Goal: Task Accomplishment & Management: Complete application form

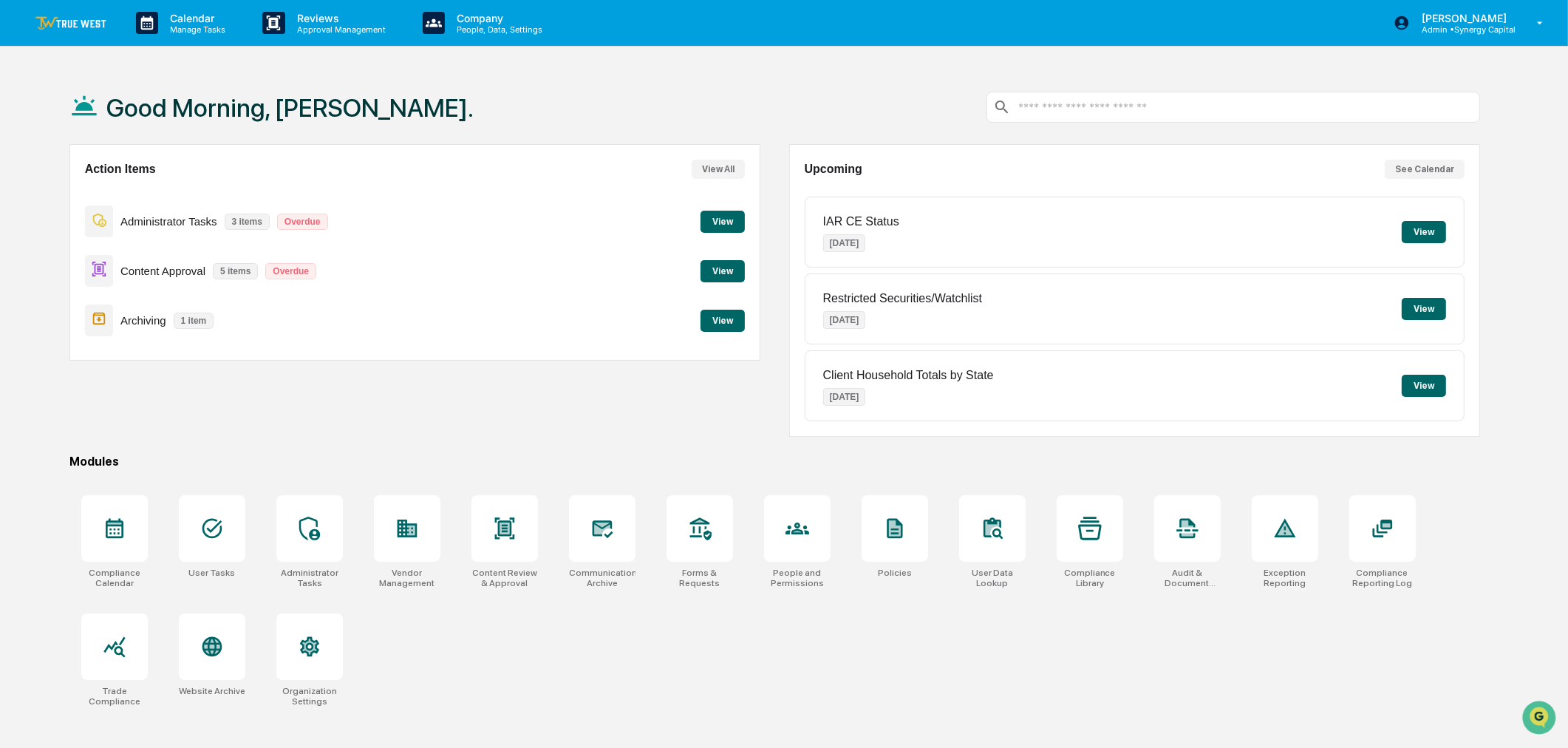
click at [705, 314] on button "View" at bounding box center [723, 320] width 44 height 22
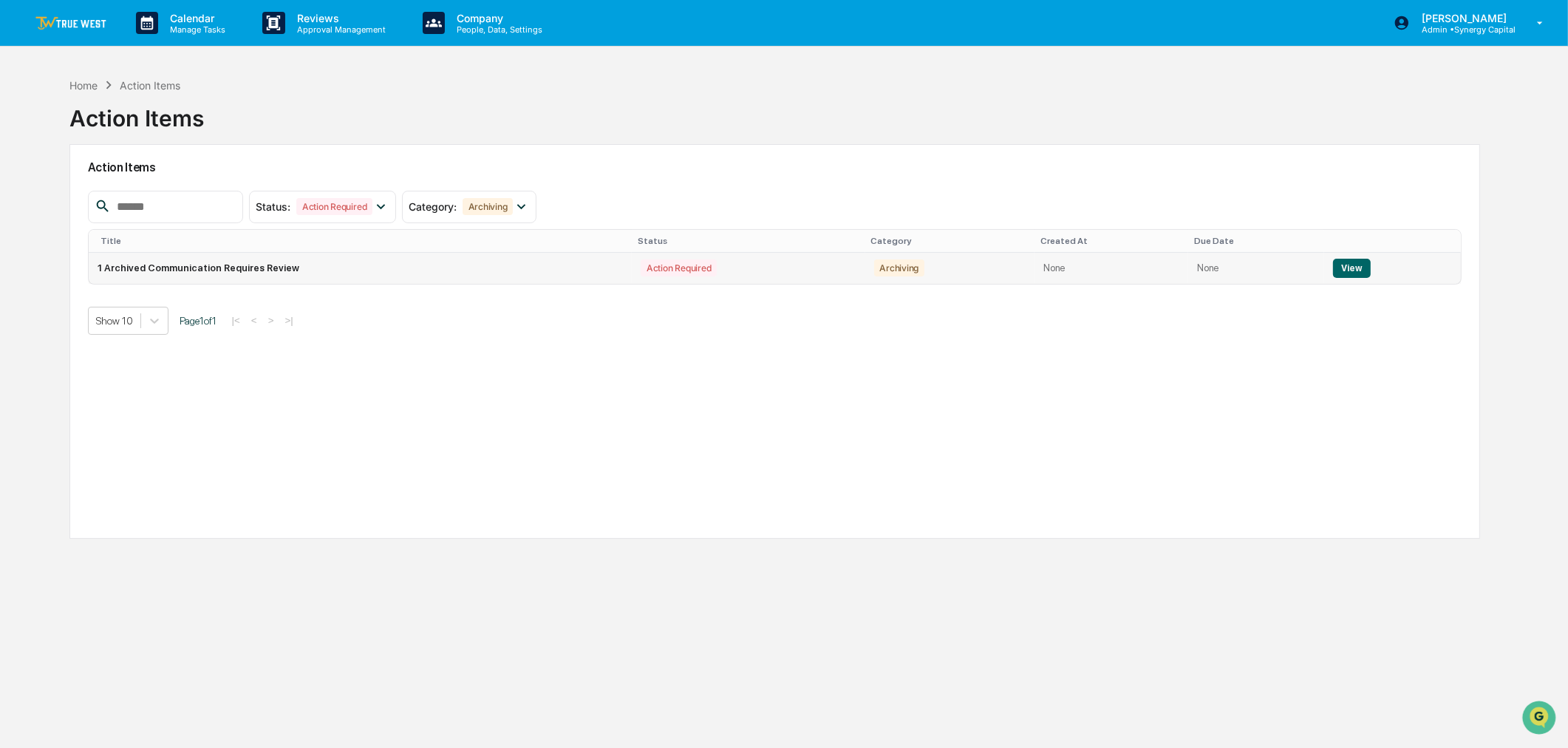
click at [1340, 264] on button "View" at bounding box center [1352, 268] width 38 height 19
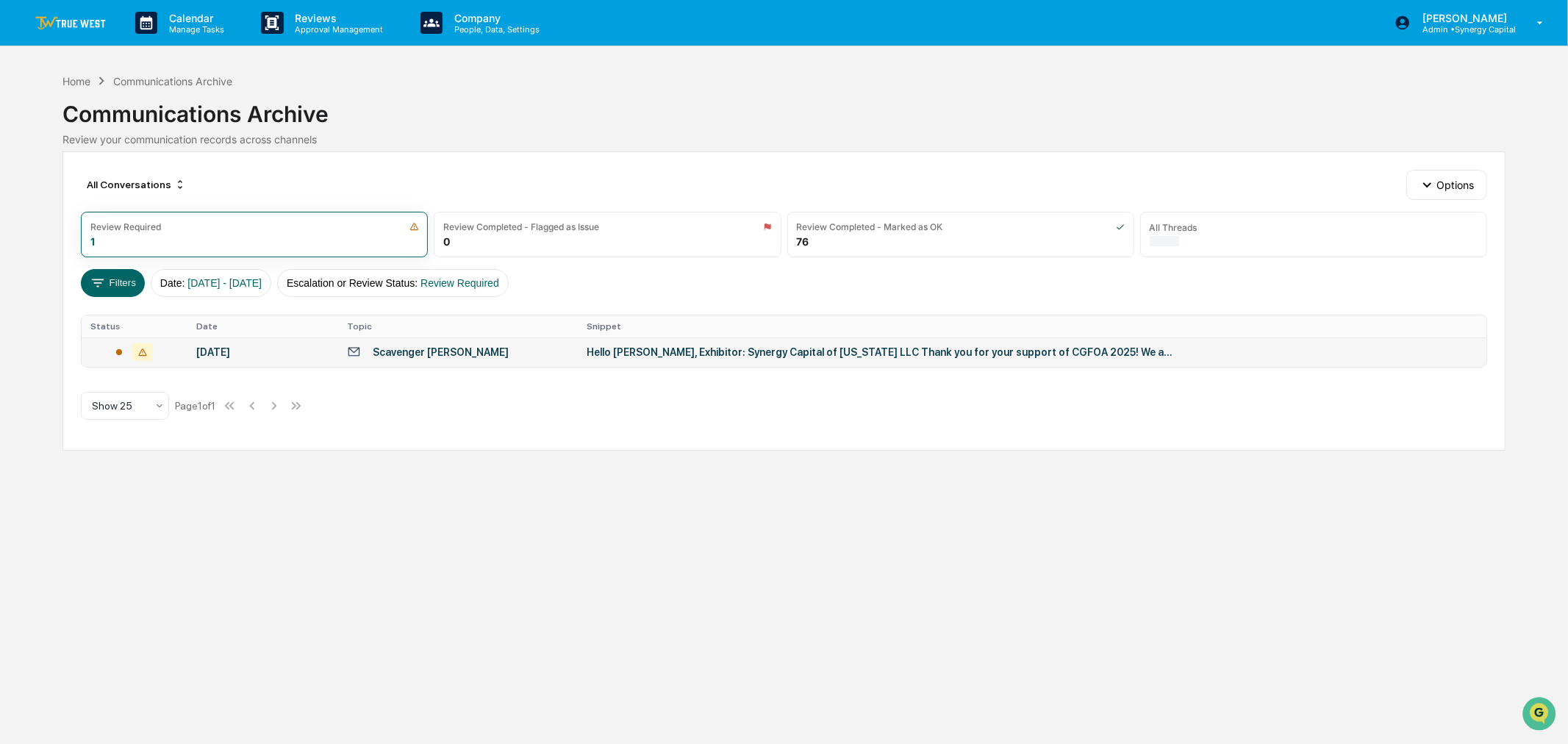
click at [755, 361] on td "Hello [PERSON_NAME], Exhibitor: Synergy Capital of [US_STATE] LLC Thank you for…" at bounding box center [1032, 351] width 909 height 29
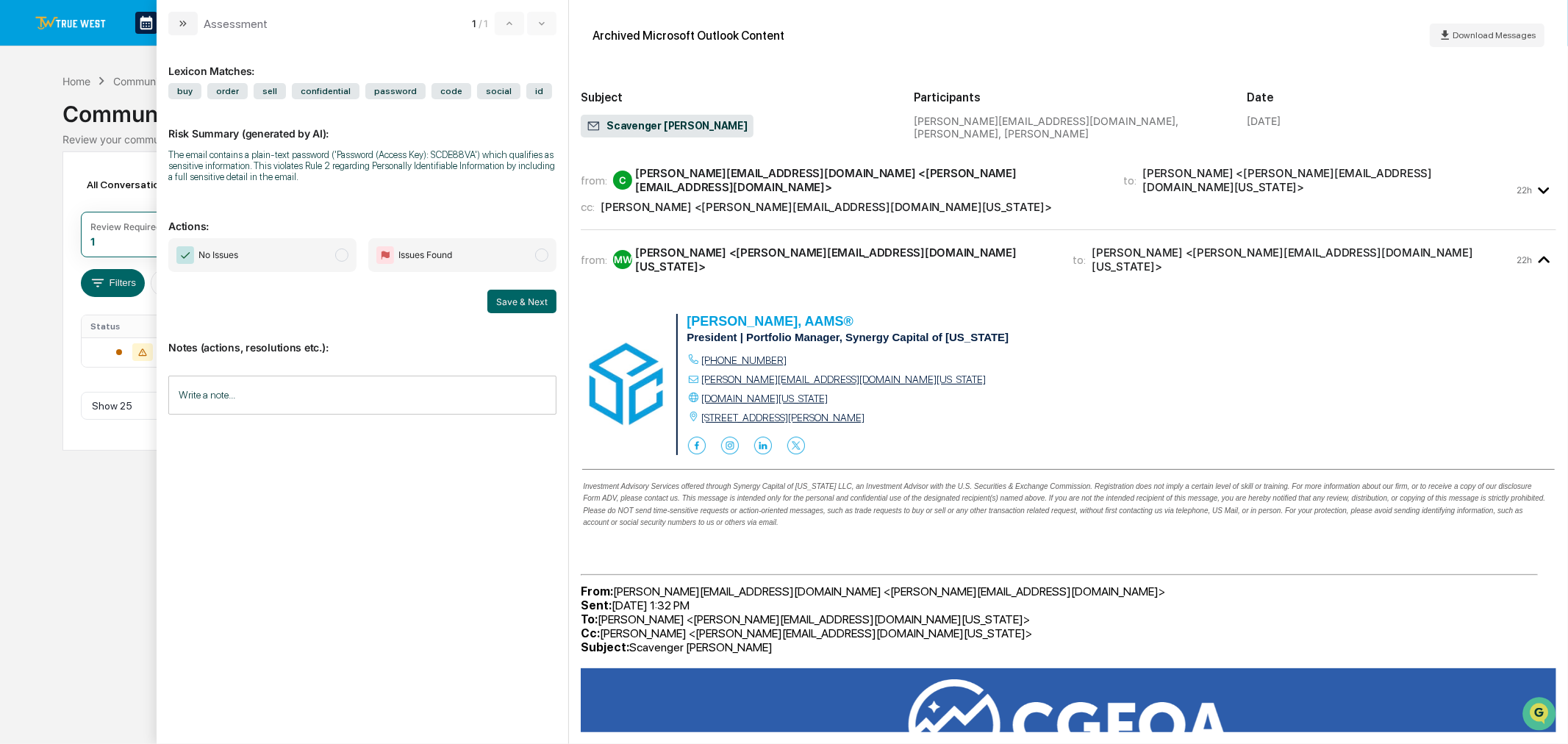
click at [336, 249] on span "No Issues" at bounding box center [262, 255] width 188 height 34
click at [320, 388] on input "Write a note..." at bounding box center [362, 395] width 388 height 39
click at [533, 516] on button "Save" at bounding box center [537, 517] width 39 height 23
click at [523, 295] on button "Save & Next" at bounding box center [522, 302] width 69 height 23
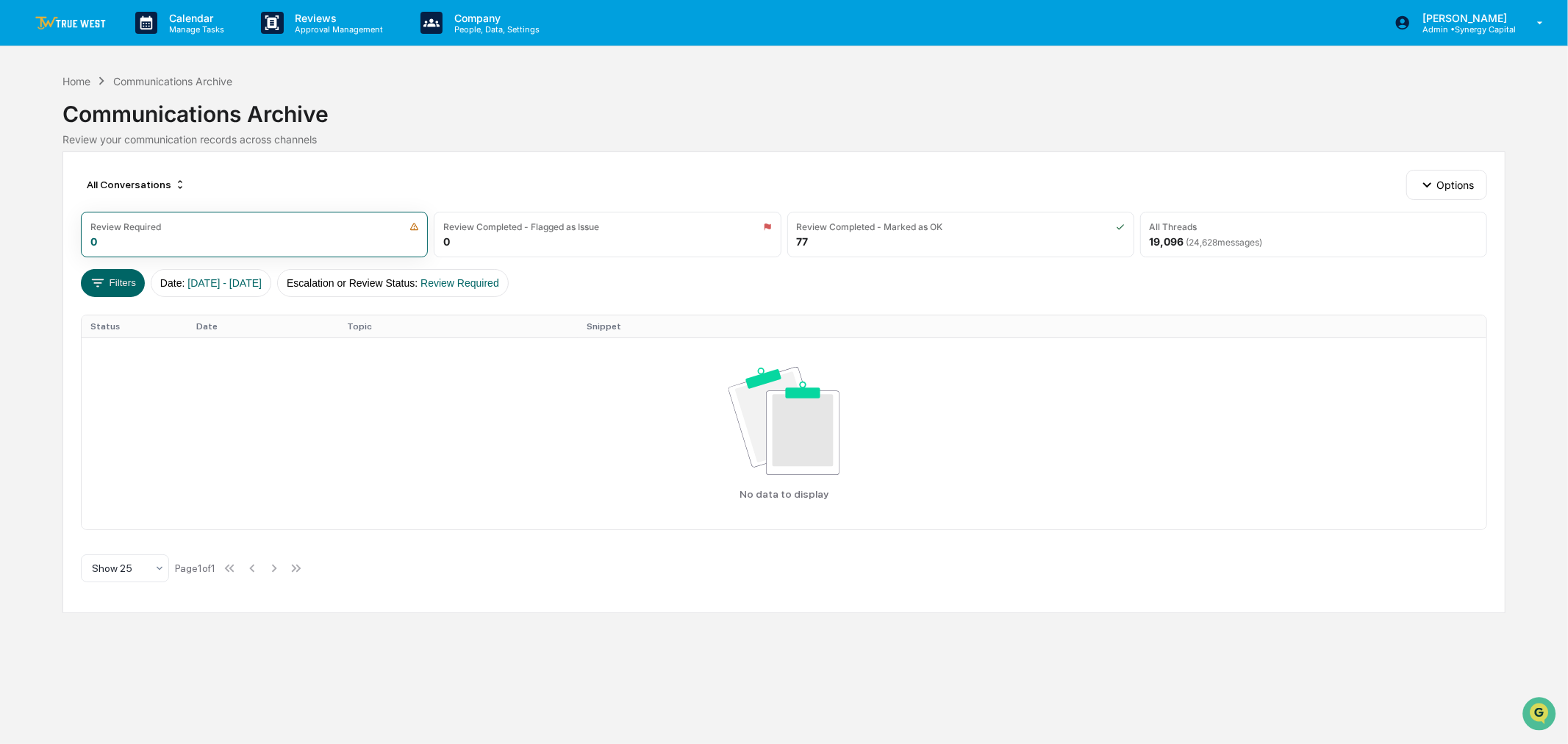
click at [62, 19] on img at bounding box center [70, 23] width 70 height 14
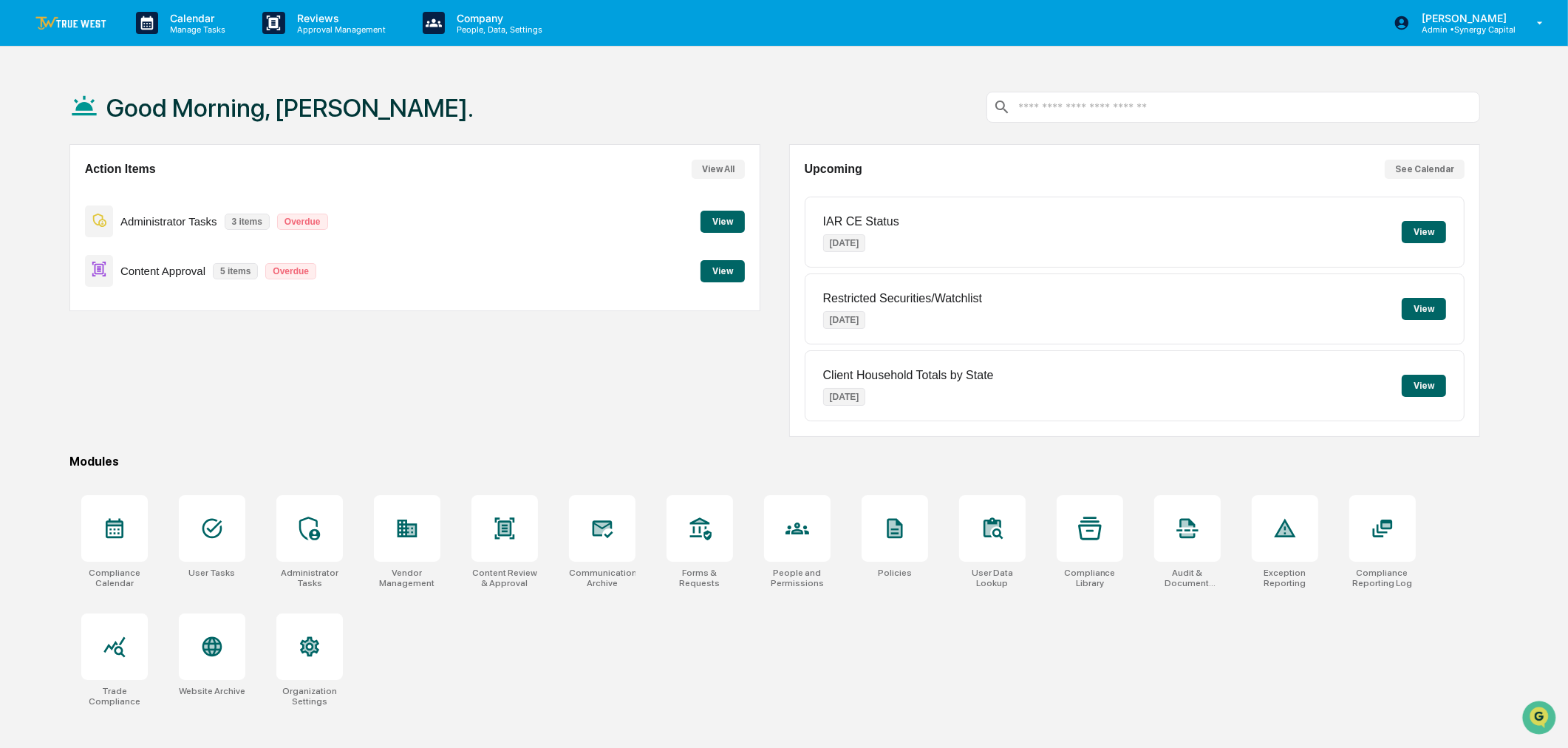
click at [732, 218] on button "View" at bounding box center [723, 222] width 44 height 22
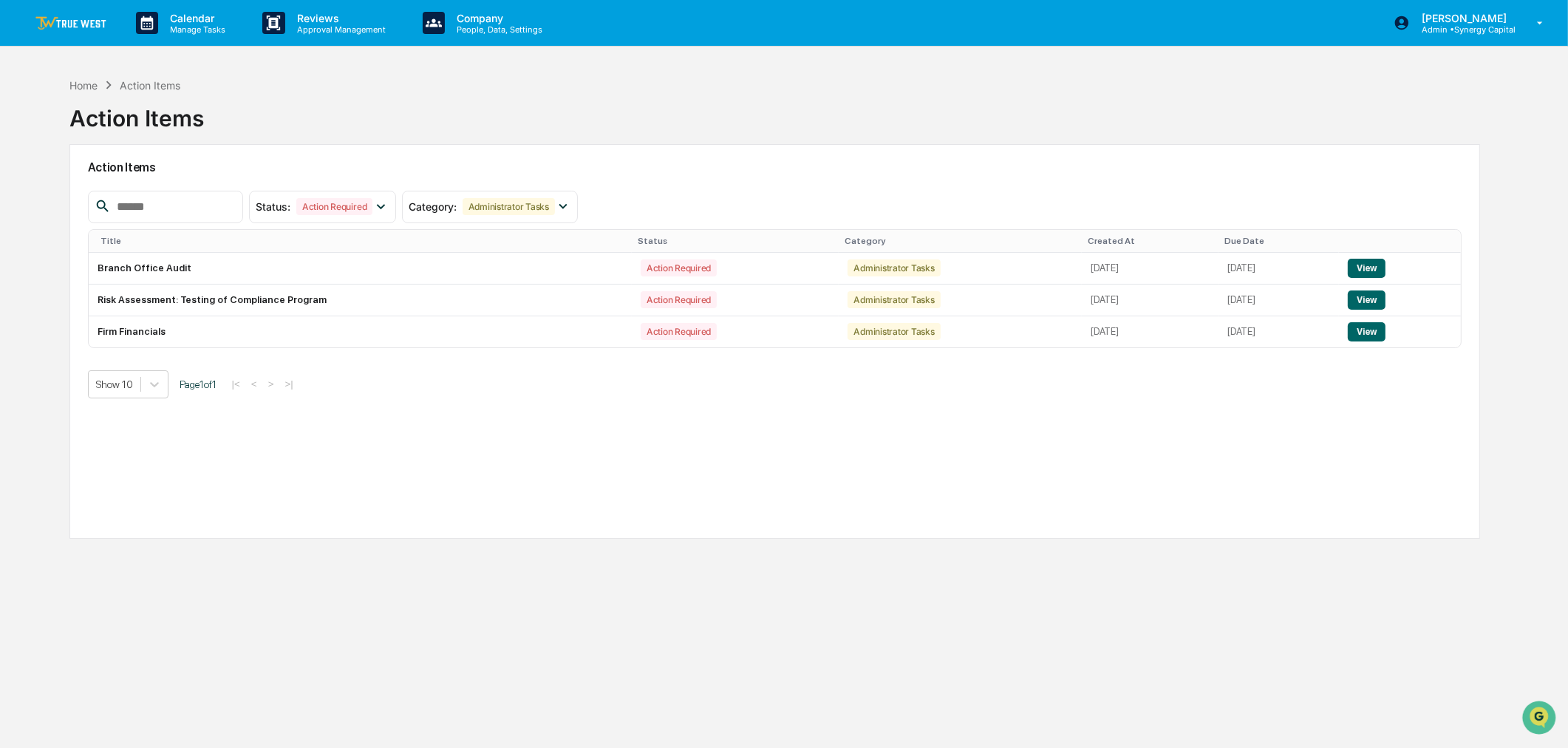
click at [68, 5] on link at bounding box center [80, 22] width 89 height 46
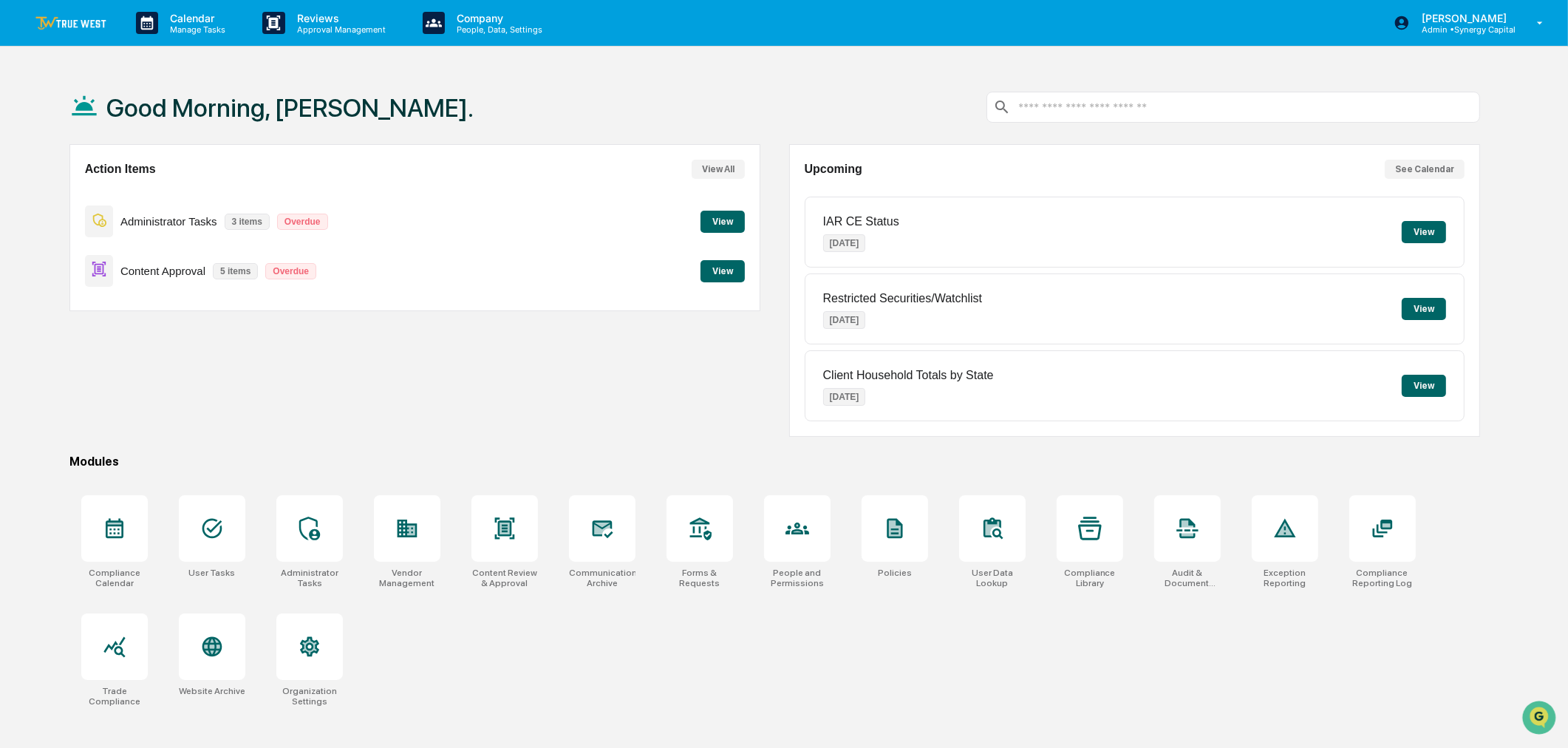
click at [1424, 227] on button "View" at bounding box center [1424, 231] width 44 height 22
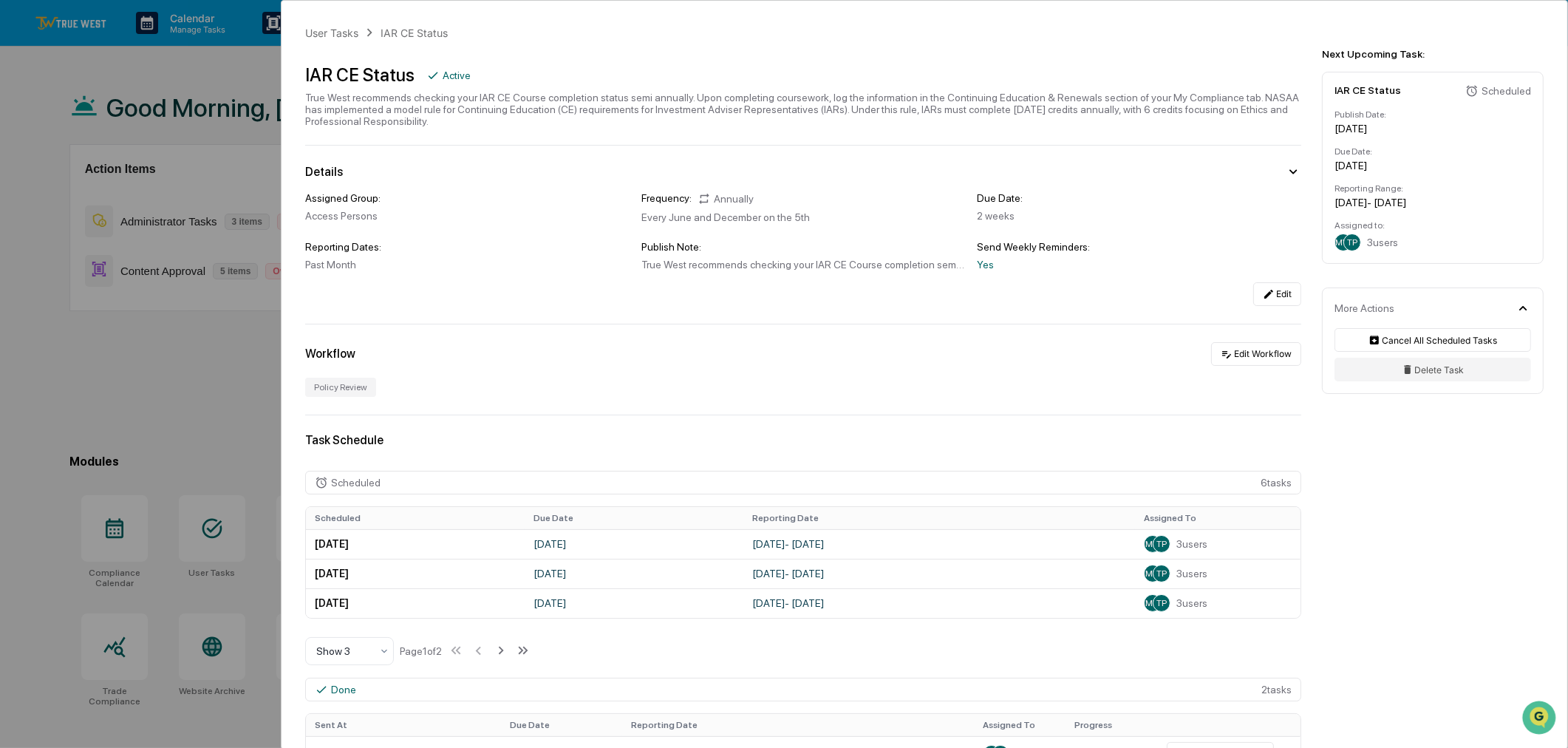
click at [197, 361] on div "User Tasks IAR CE Status IAR CE Status Active True West recommends checking you…" at bounding box center [784, 374] width 1568 height 748
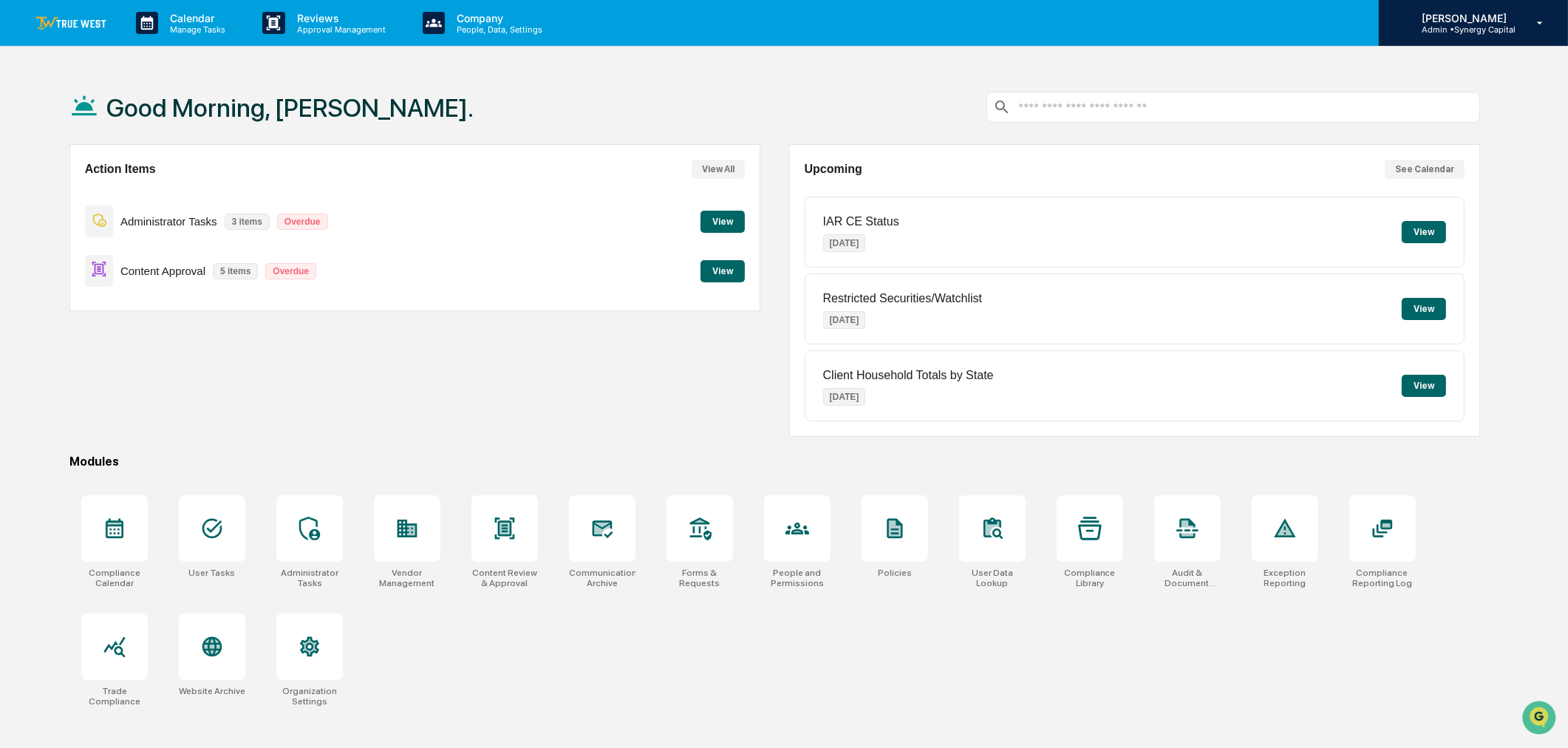
click at [1456, 22] on p "[PERSON_NAME]" at bounding box center [1463, 18] width 106 height 13
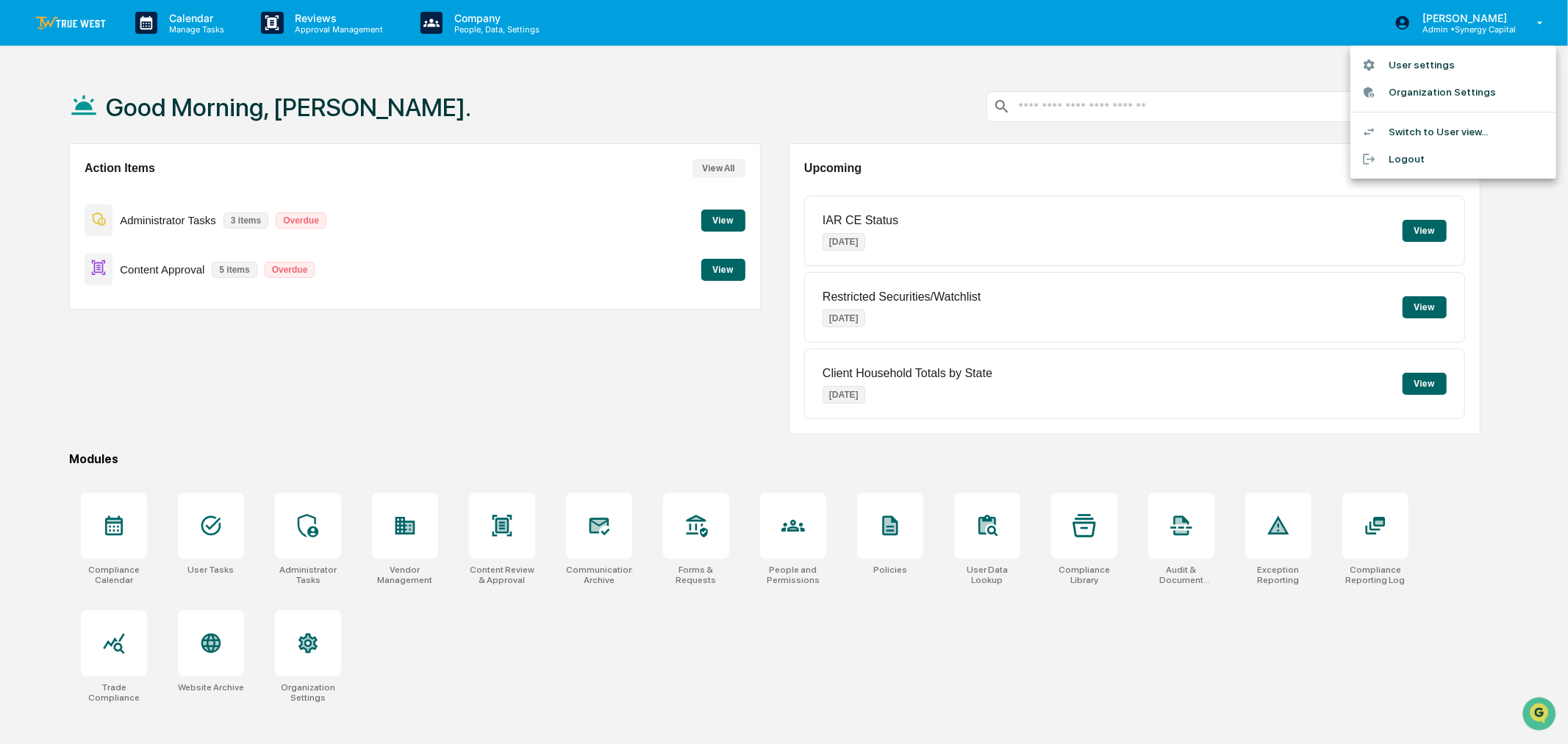
click at [1422, 64] on li "User settings" at bounding box center [1453, 65] width 206 height 28
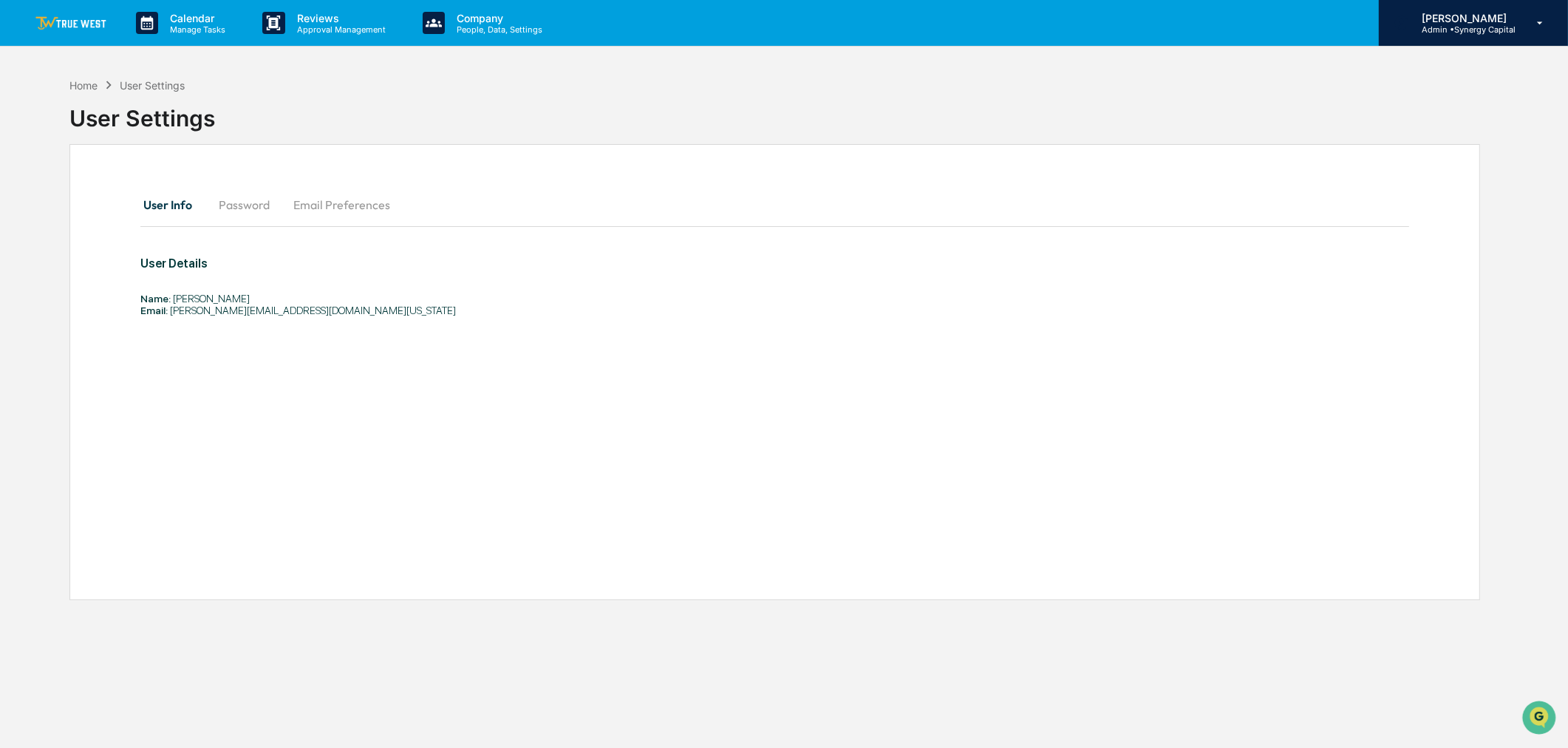
click at [1461, 40] on div "[PERSON_NAME] Admin • Synergy Capital" at bounding box center [1473, 22] width 189 height 46
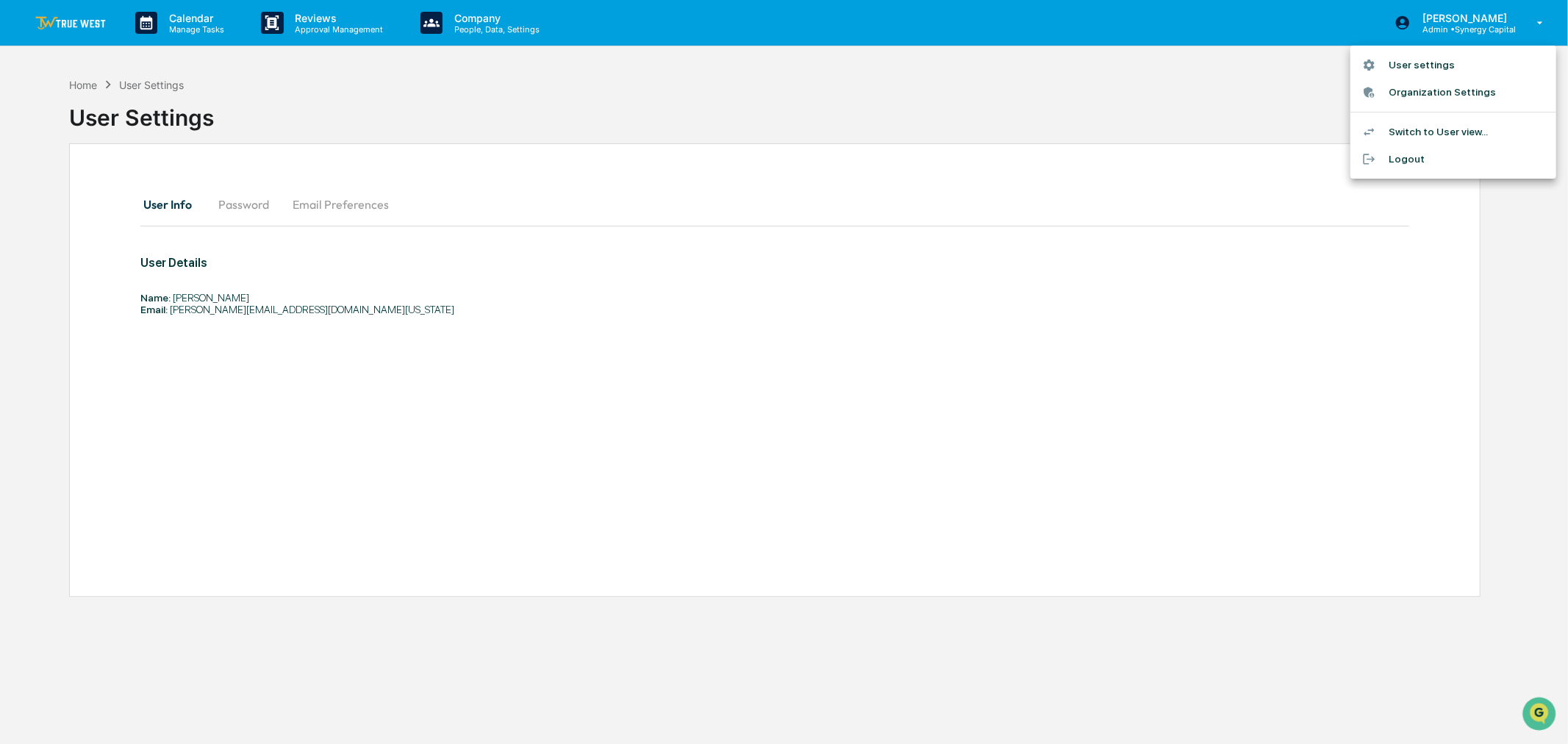
click at [1438, 136] on li "Switch to User view..." at bounding box center [1453, 132] width 206 height 28
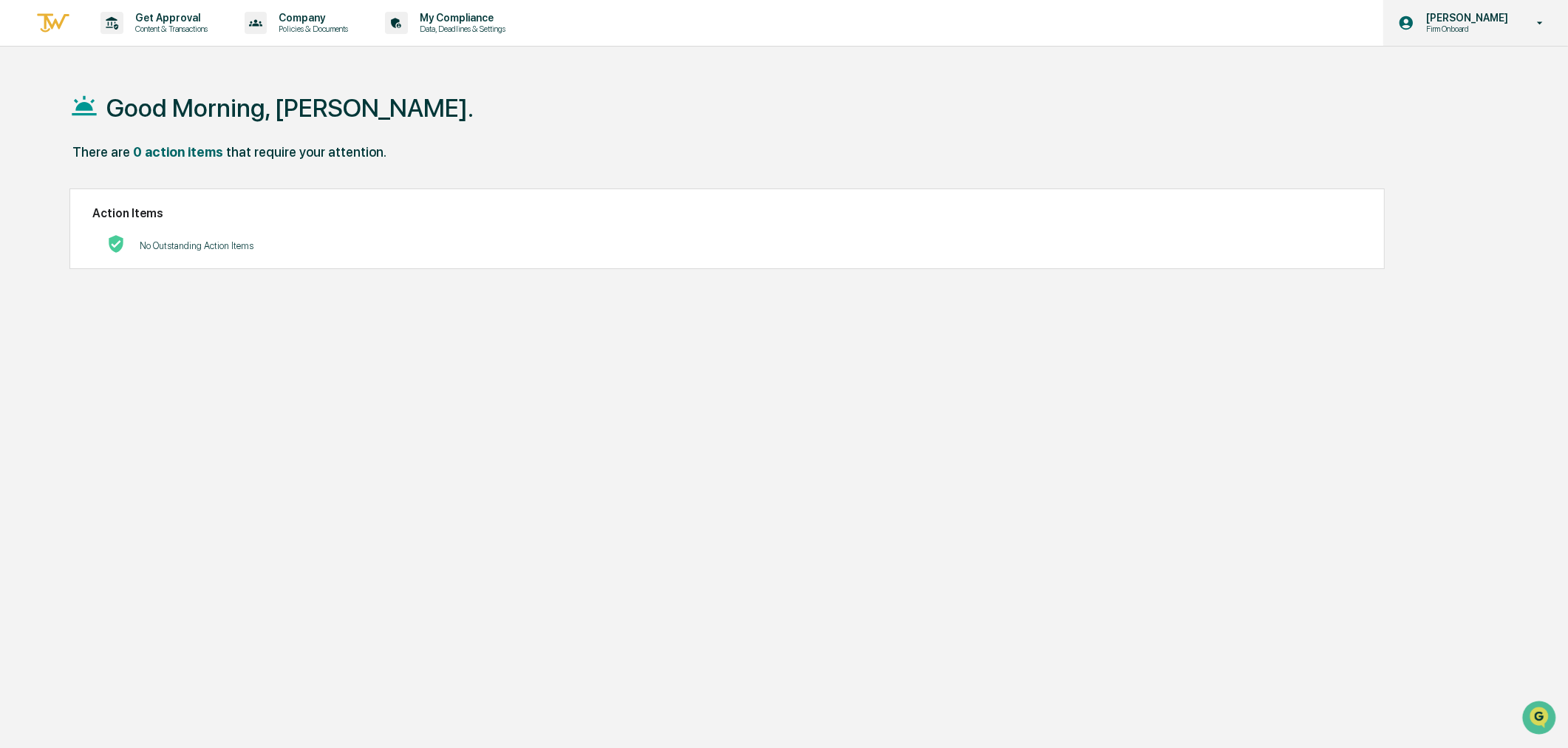
click at [1442, 19] on p "[PERSON_NAME]" at bounding box center [1465, 17] width 101 height 12
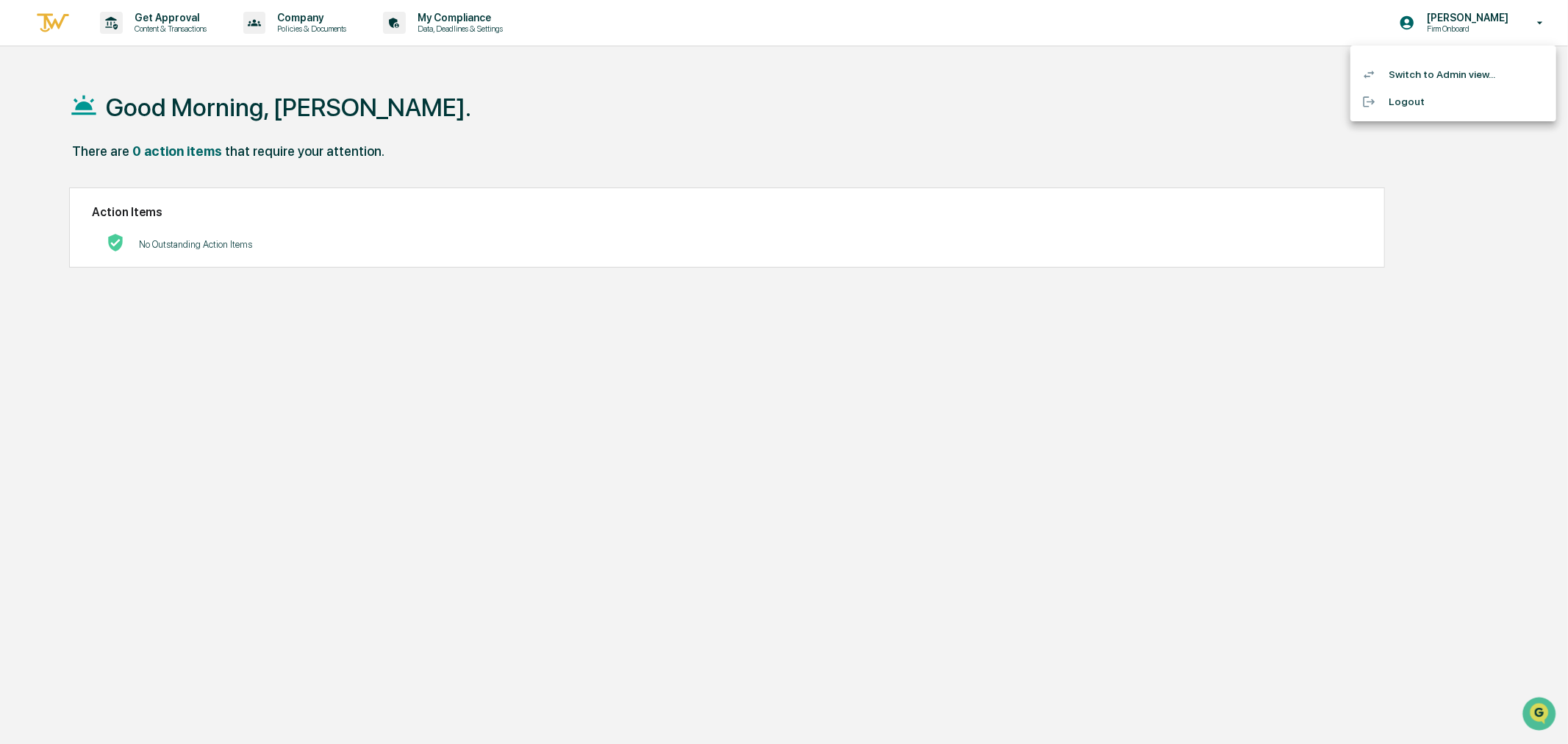
click at [1424, 70] on li "Switch to Admin view..." at bounding box center [1453, 74] width 206 height 28
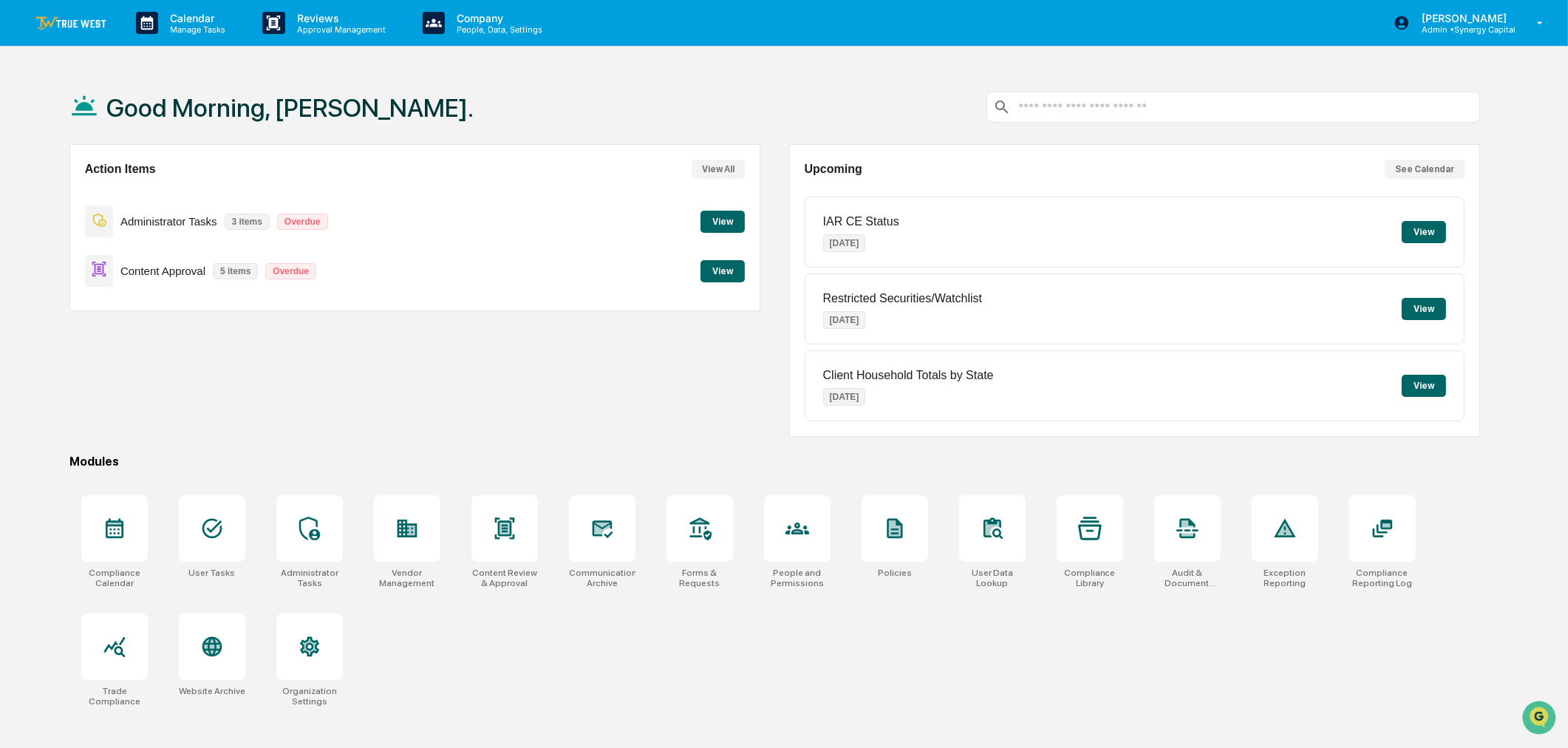
click at [776, 78] on div "Good Morning, [PERSON_NAME]." at bounding box center [775, 107] width 1412 height 74
click at [1433, 230] on button "View" at bounding box center [1424, 231] width 44 height 22
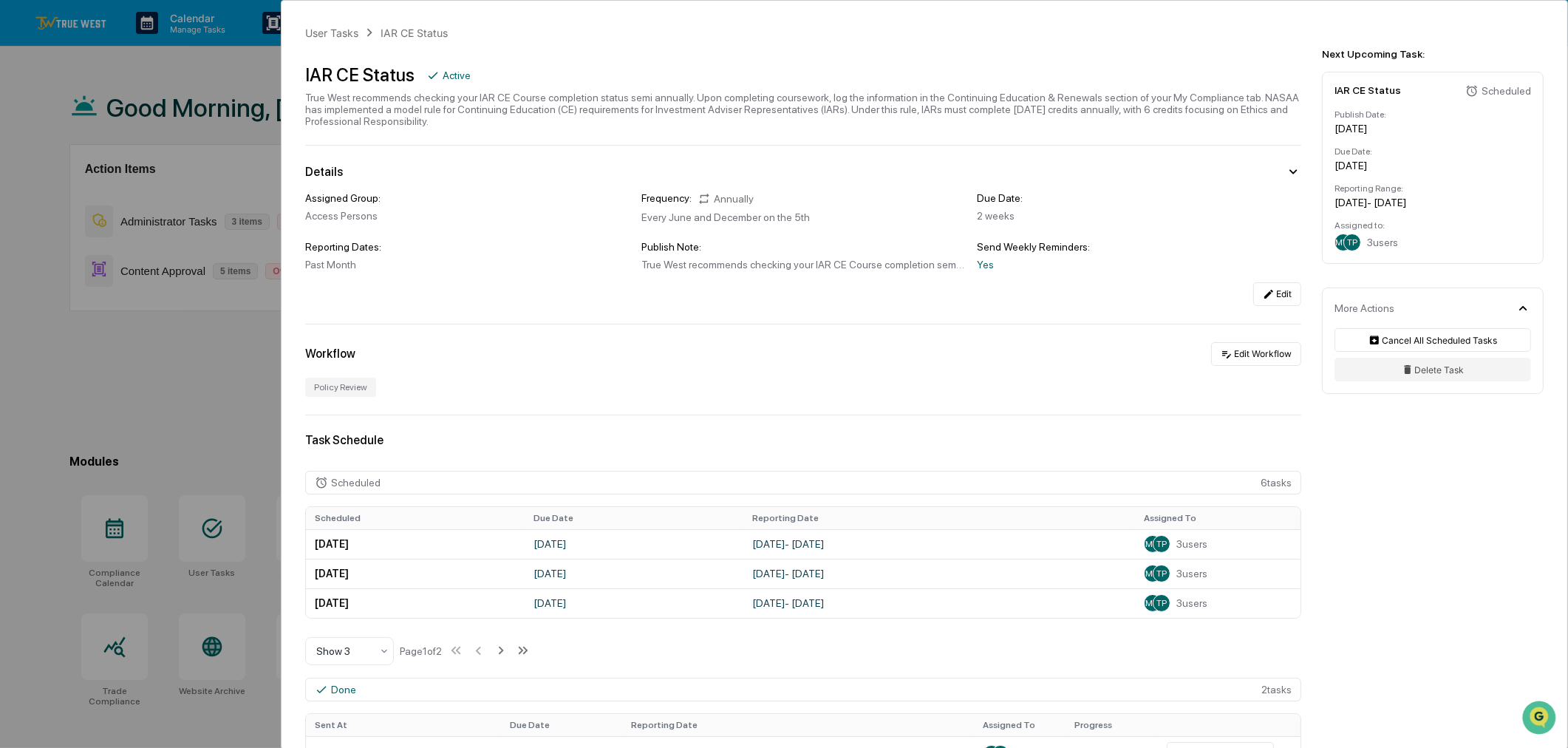
click at [217, 372] on div "User Tasks IAR CE Status IAR CE Status Active True West recommends checking you…" at bounding box center [784, 374] width 1568 height 748
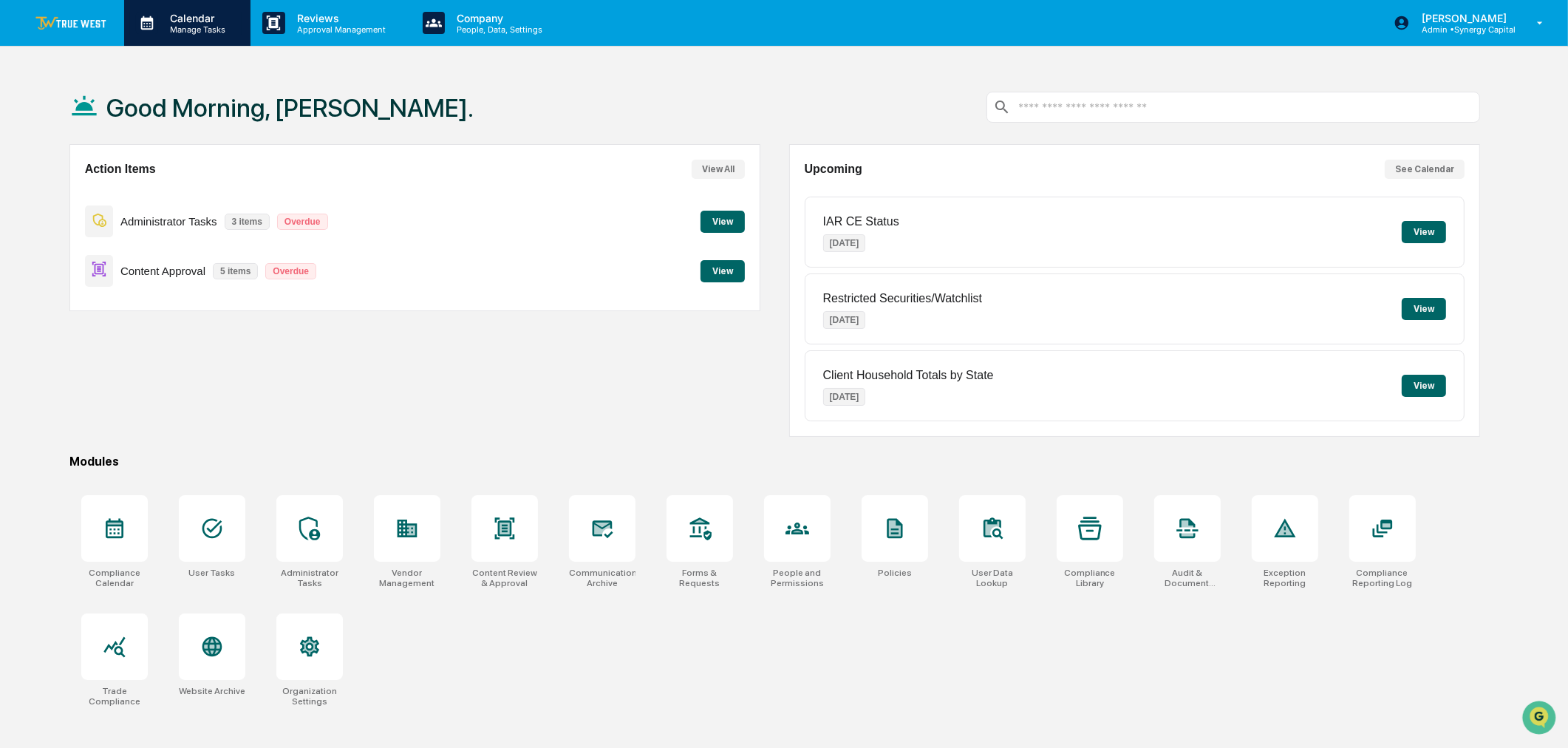
click at [183, 22] on p "Calendar" at bounding box center [195, 18] width 74 height 13
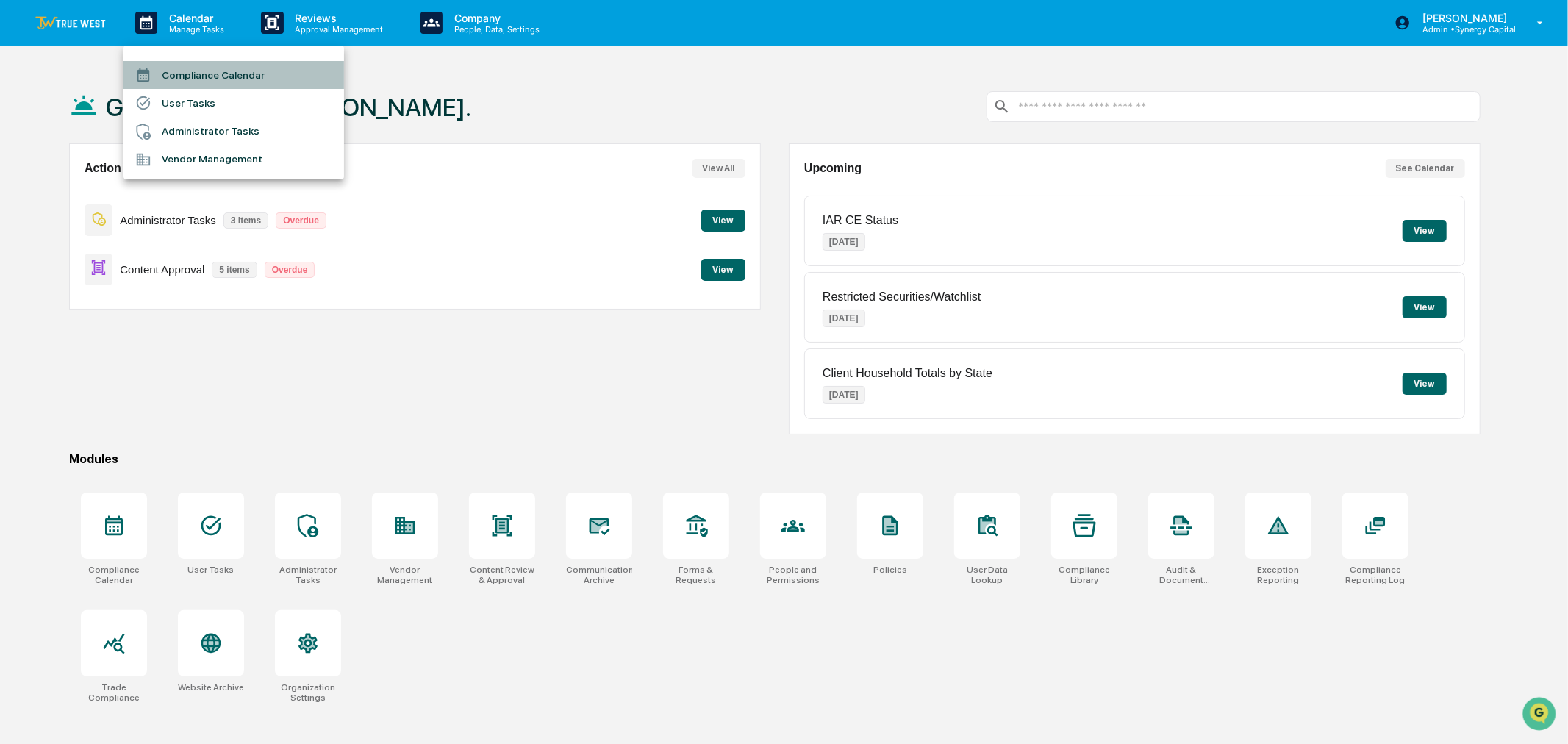
click at [192, 78] on li "Compliance Calendar" at bounding box center [233, 74] width 220 height 28
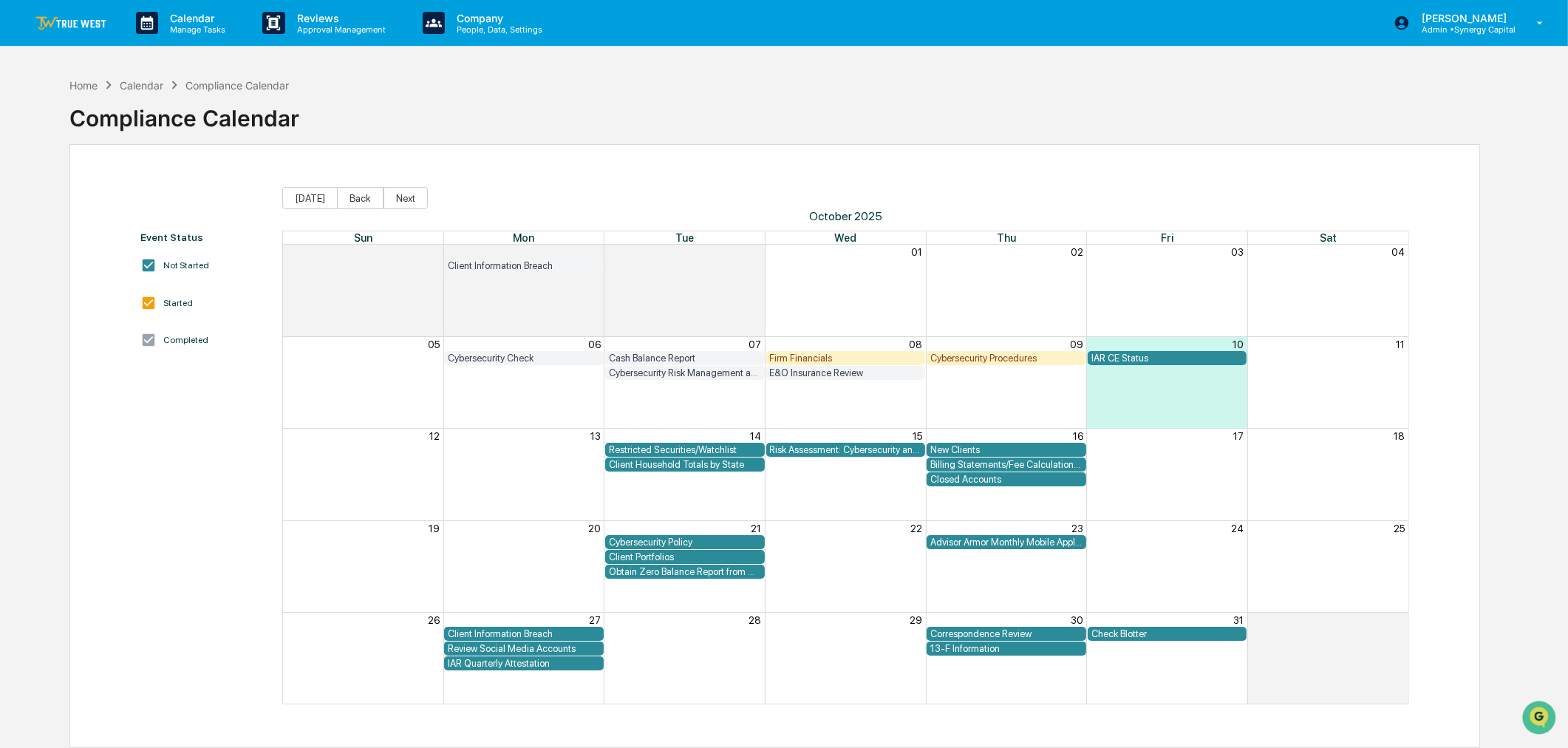
click at [1129, 357] on div "IAR CE Status" at bounding box center [1168, 358] width 152 height 11
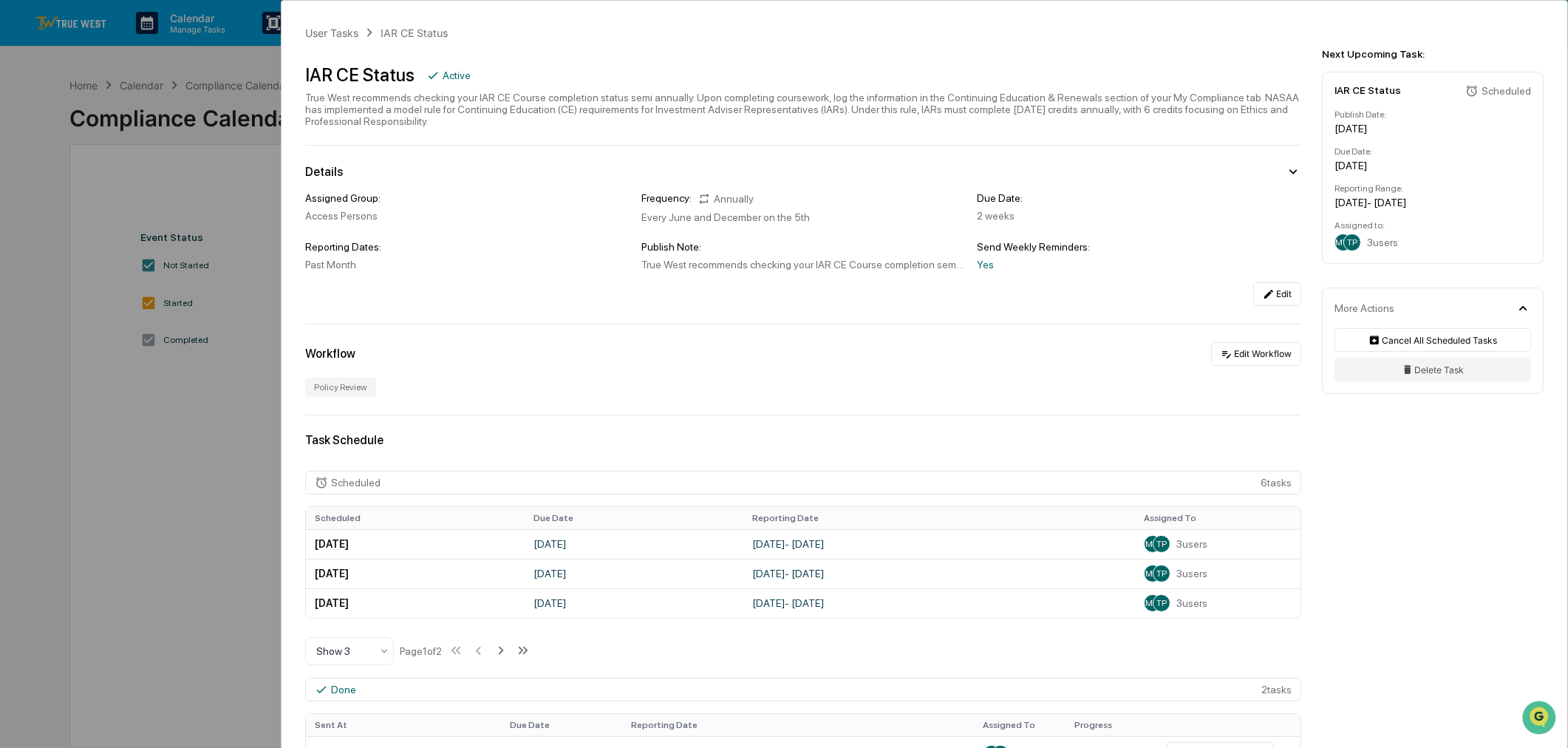
click at [222, 486] on div "User Tasks IAR CE Status IAR CE Status Active True West recommends checking you…" at bounding box center [784, 374] width 1568 height 748
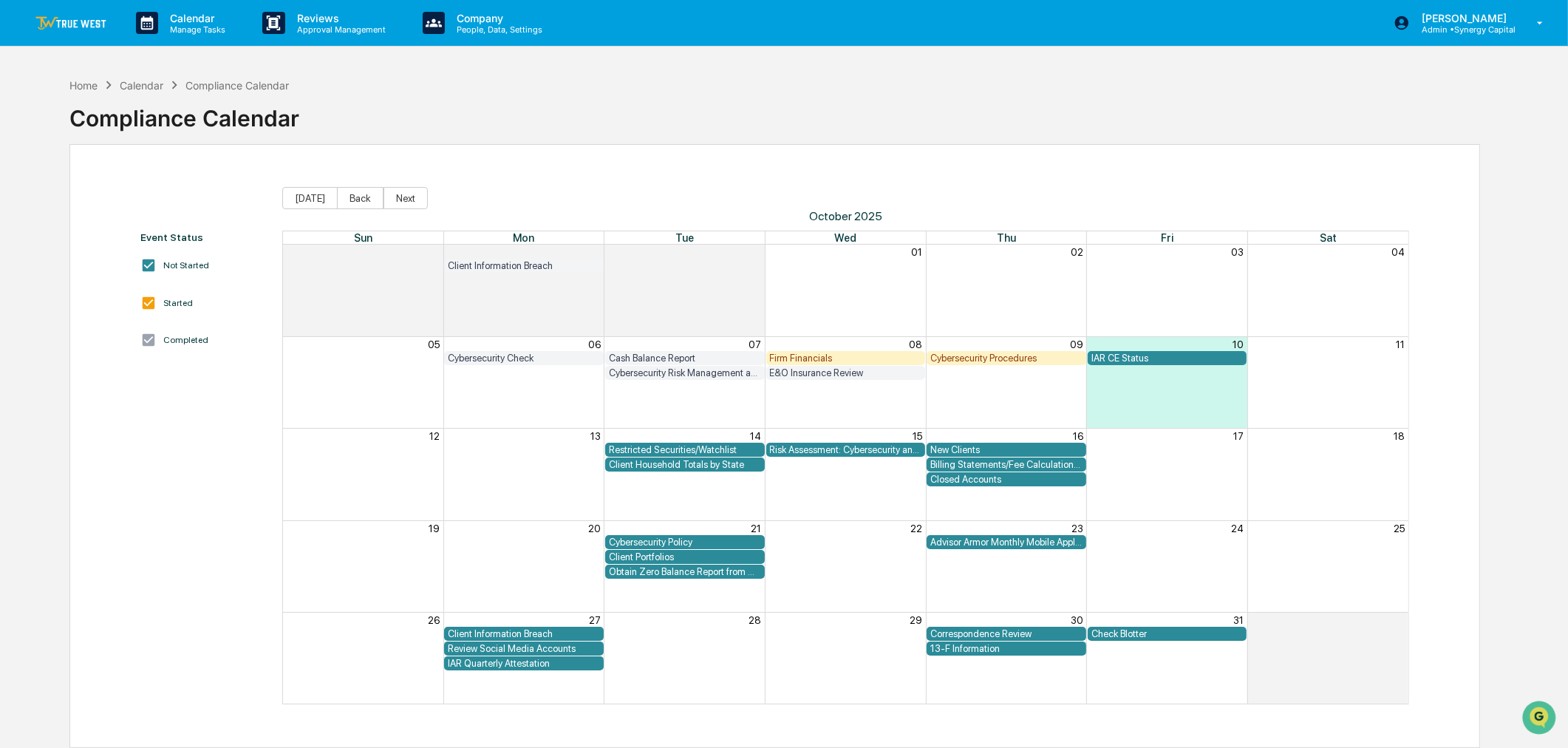
click at [53, 17] on img at bounding box center [71, 23] width 71 height 14
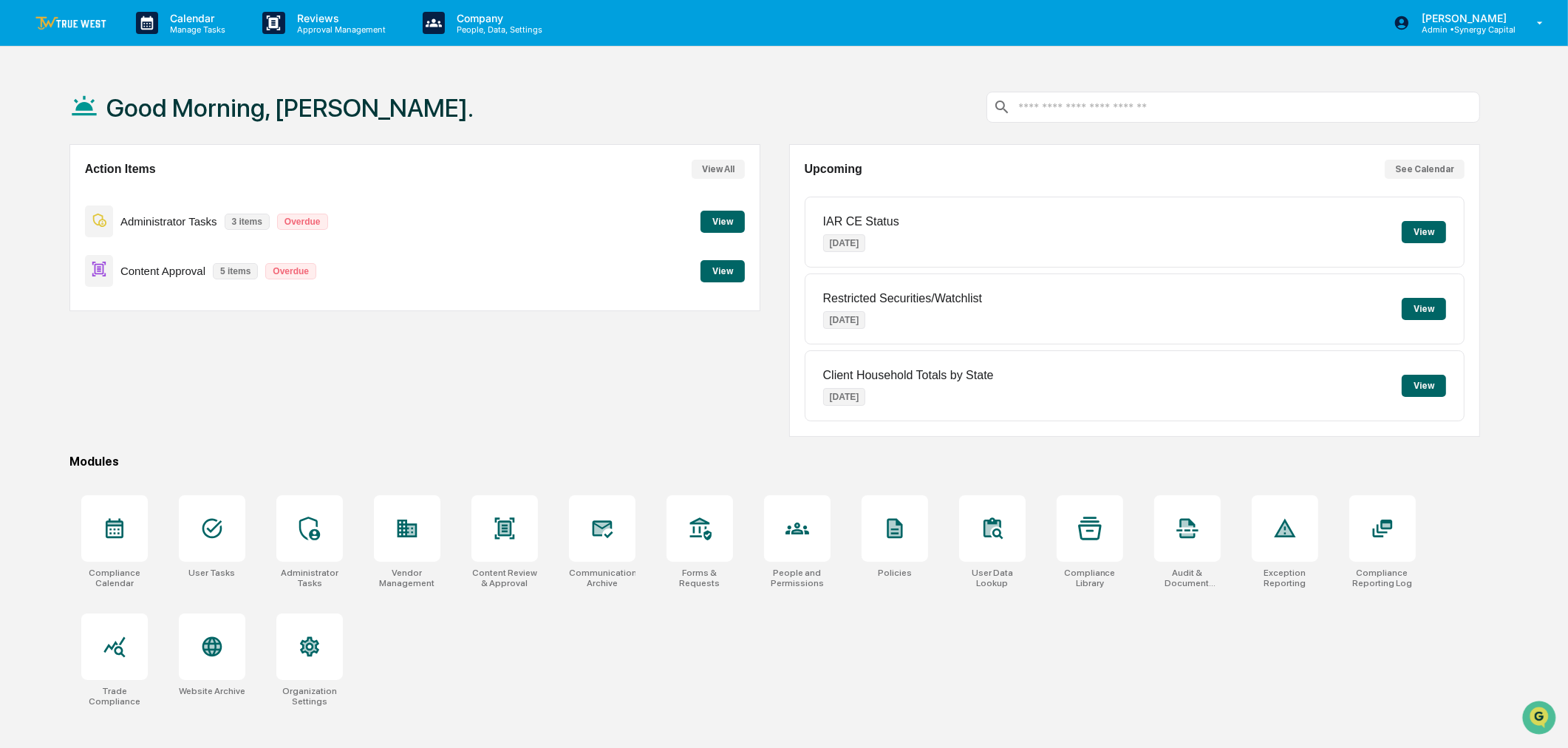
click at [734, 213] on button "View" at bounding box center [723, 222] width 44 height 22
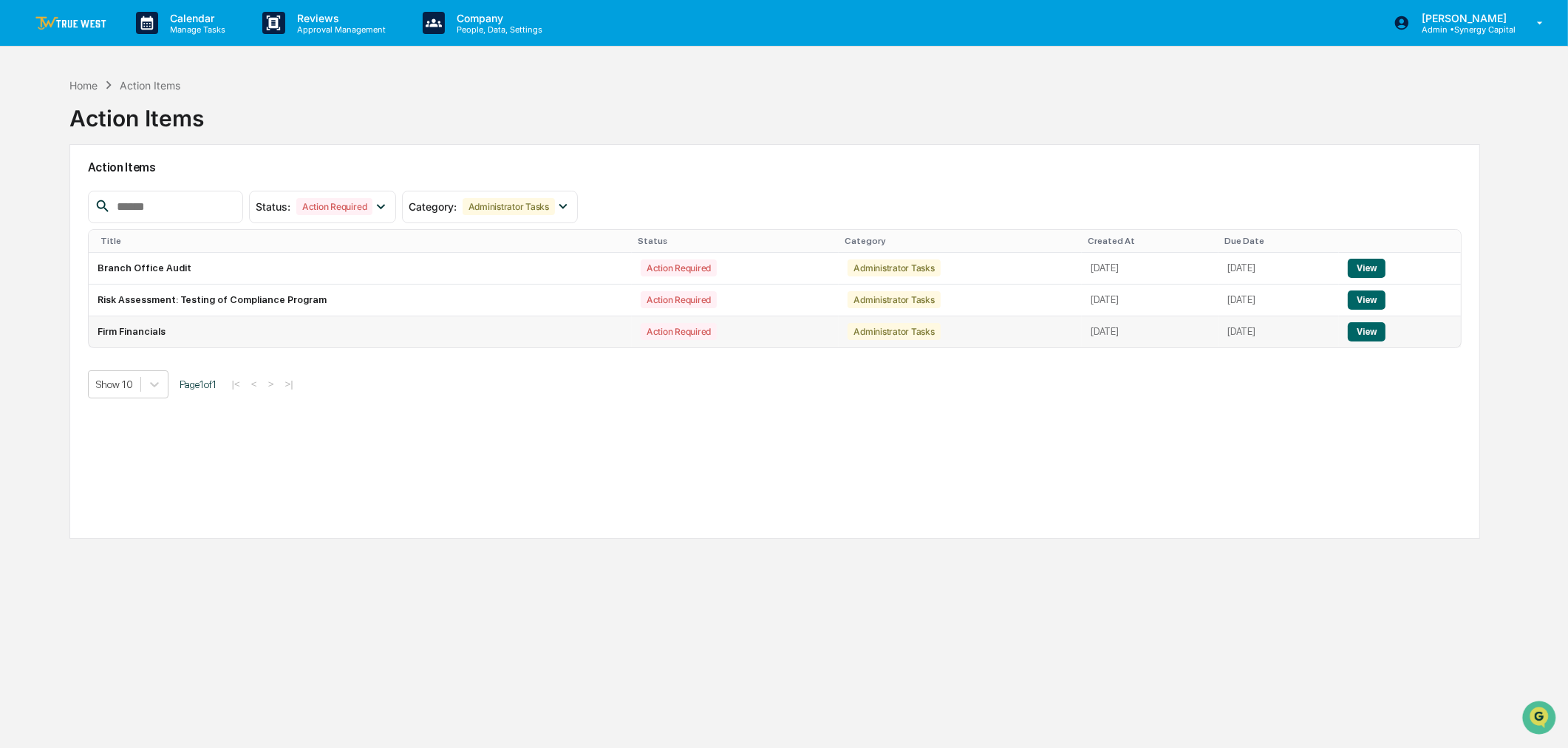
click at [1373, 334] on button "View" at bounding box center [1367, 331] width 38 height 19
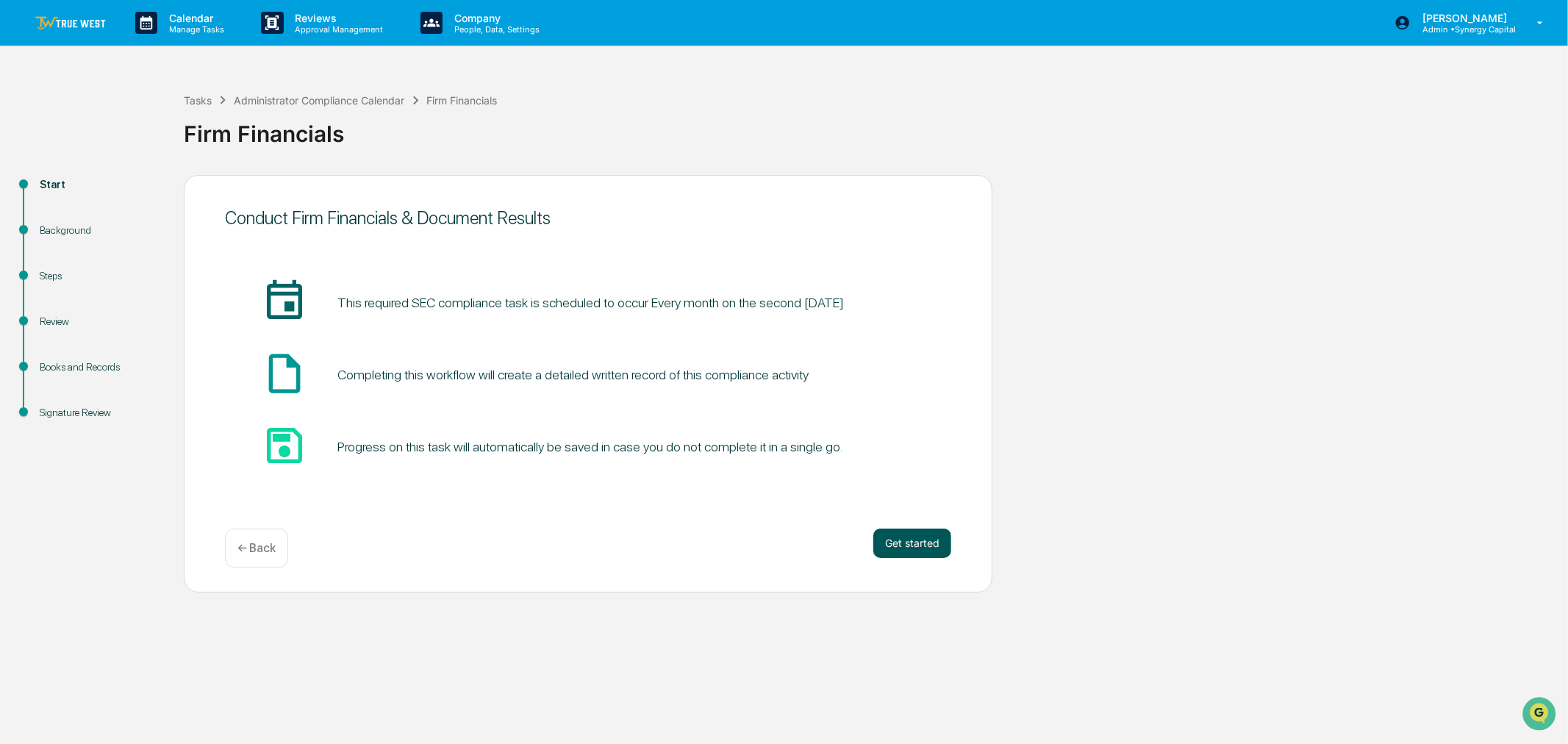
click at [904, 550] on button "Get started" at bounding box center [912, 543] width 78 height 29
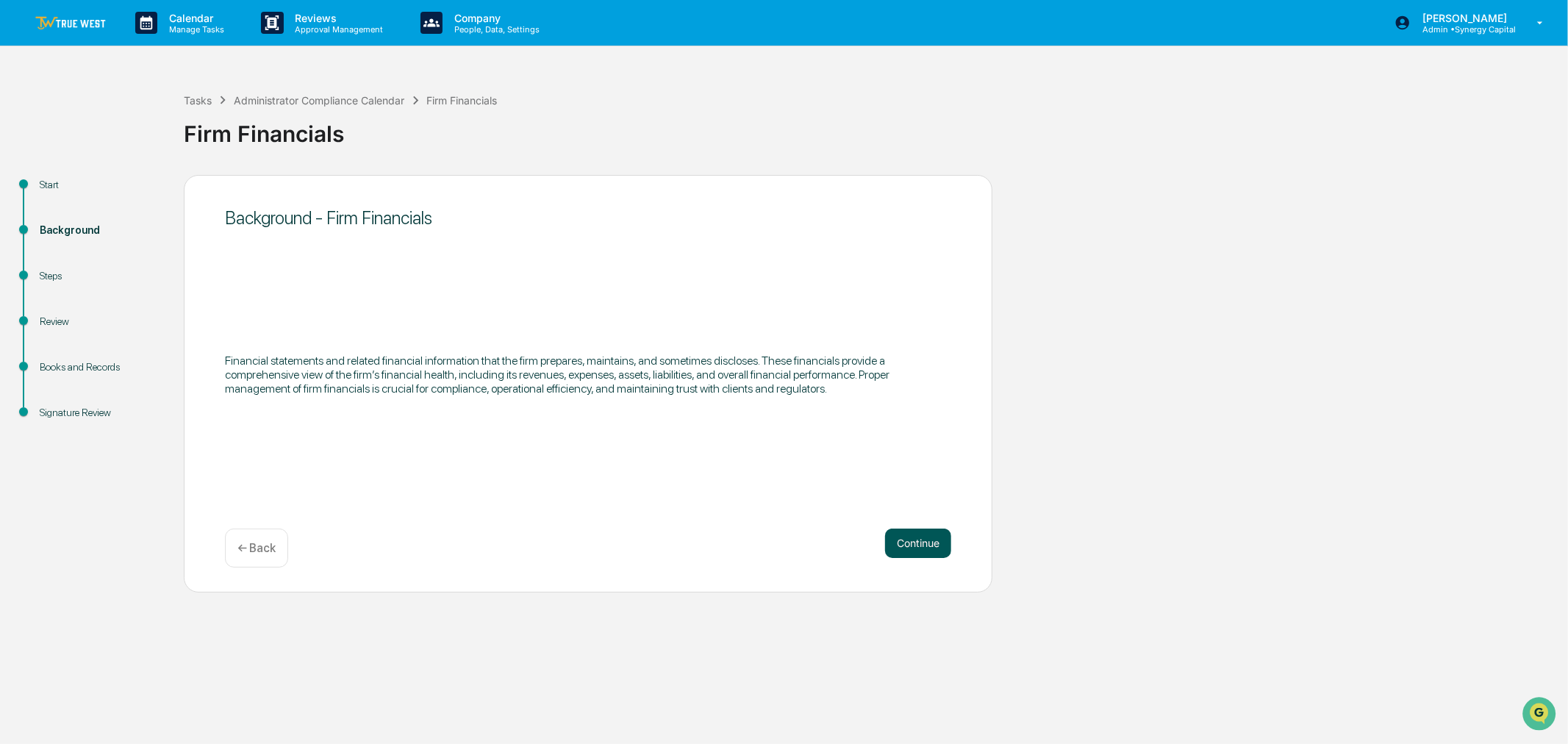
click at [925, 541] on button "Continue" at bounding box center [919, 543] width 66 height 29
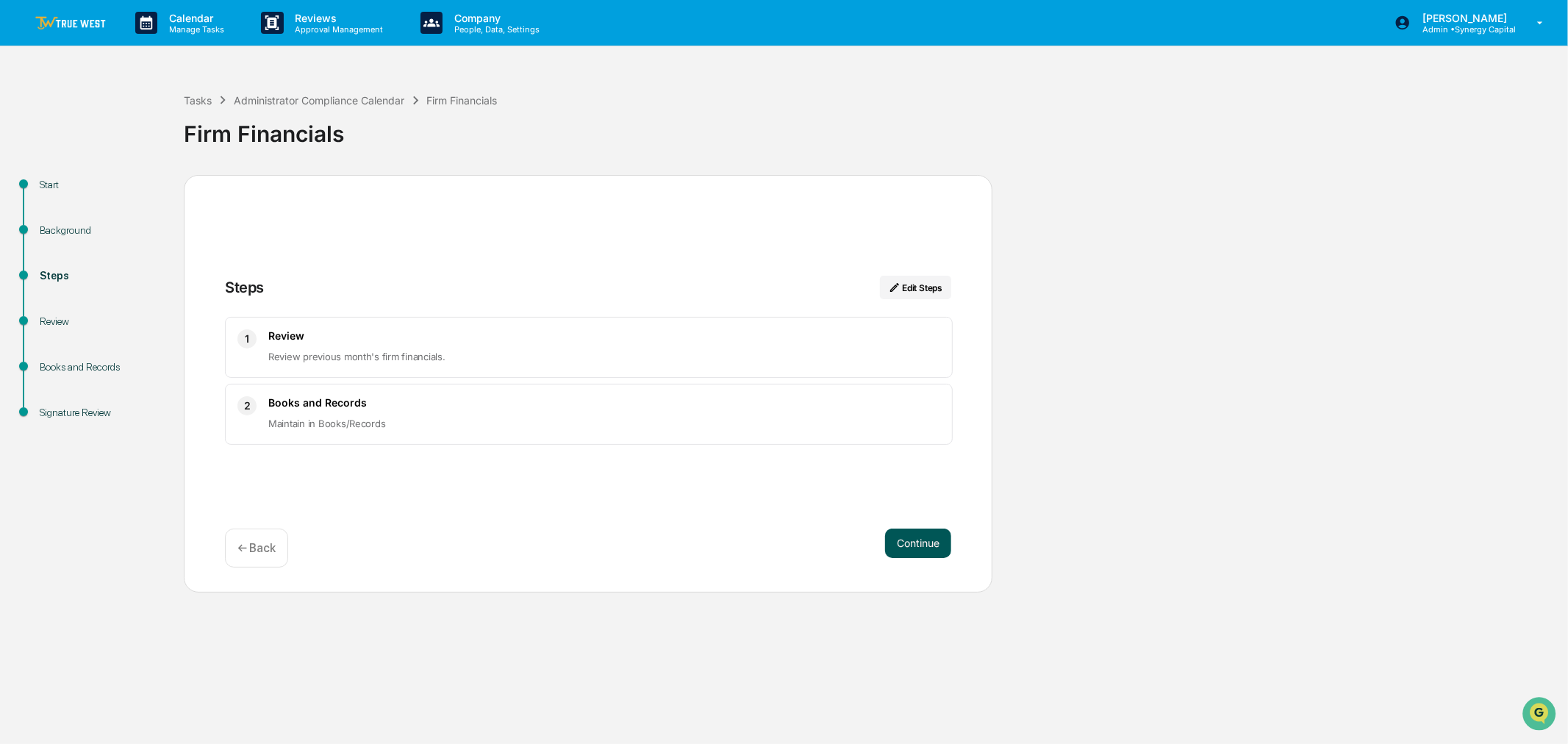
click at [927, 545] on button "Continue" at bounding box center [919, 543] width 66 height 29
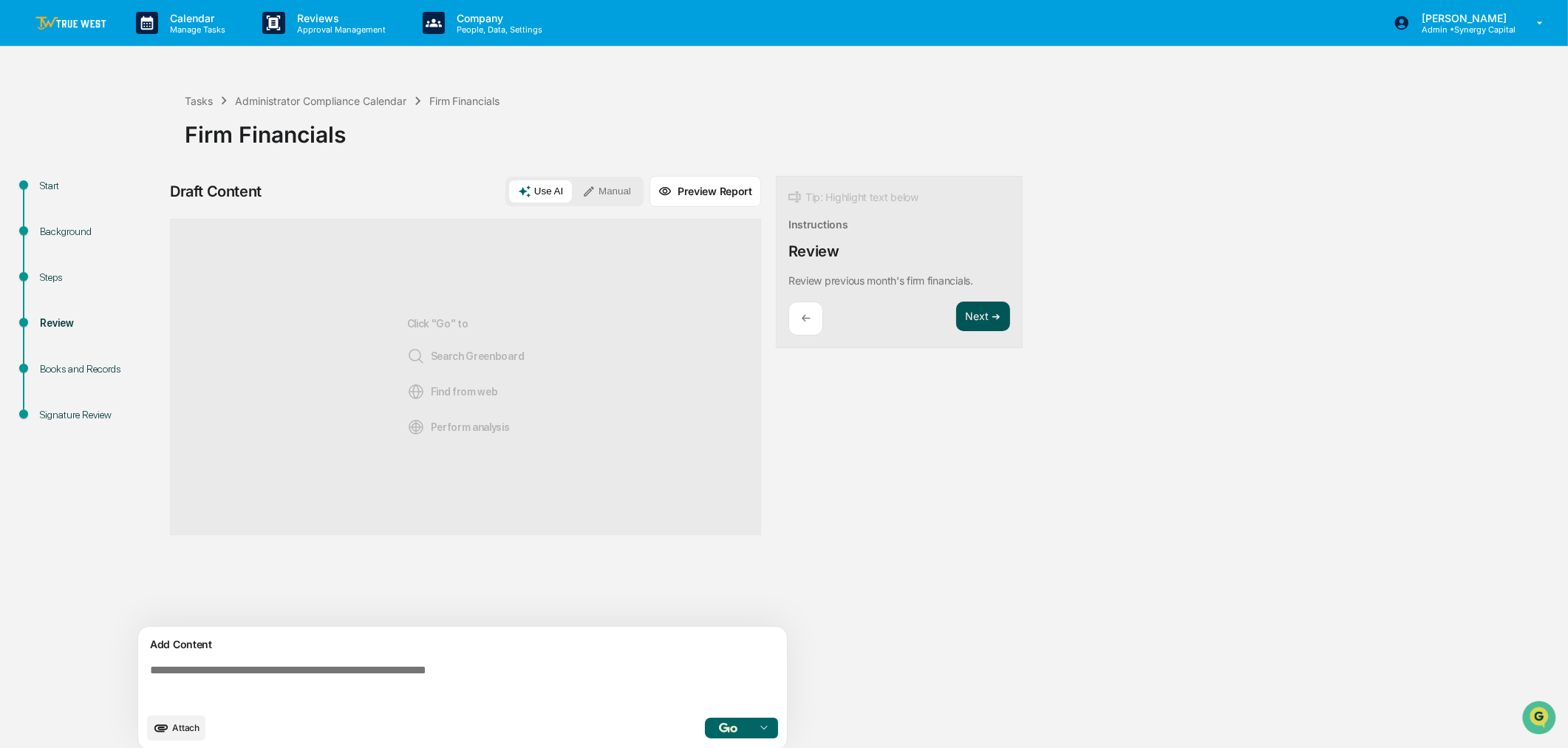
click at [986, 313] on button "Next ➔" at bounding box center [983, 317] width 54 height 30
click at [810, 311] on p "←" at bounding box center [806, 318] width 10 height 14
click at [573, 674] on textarea at bounding box center [465, 684] width 643 height 53
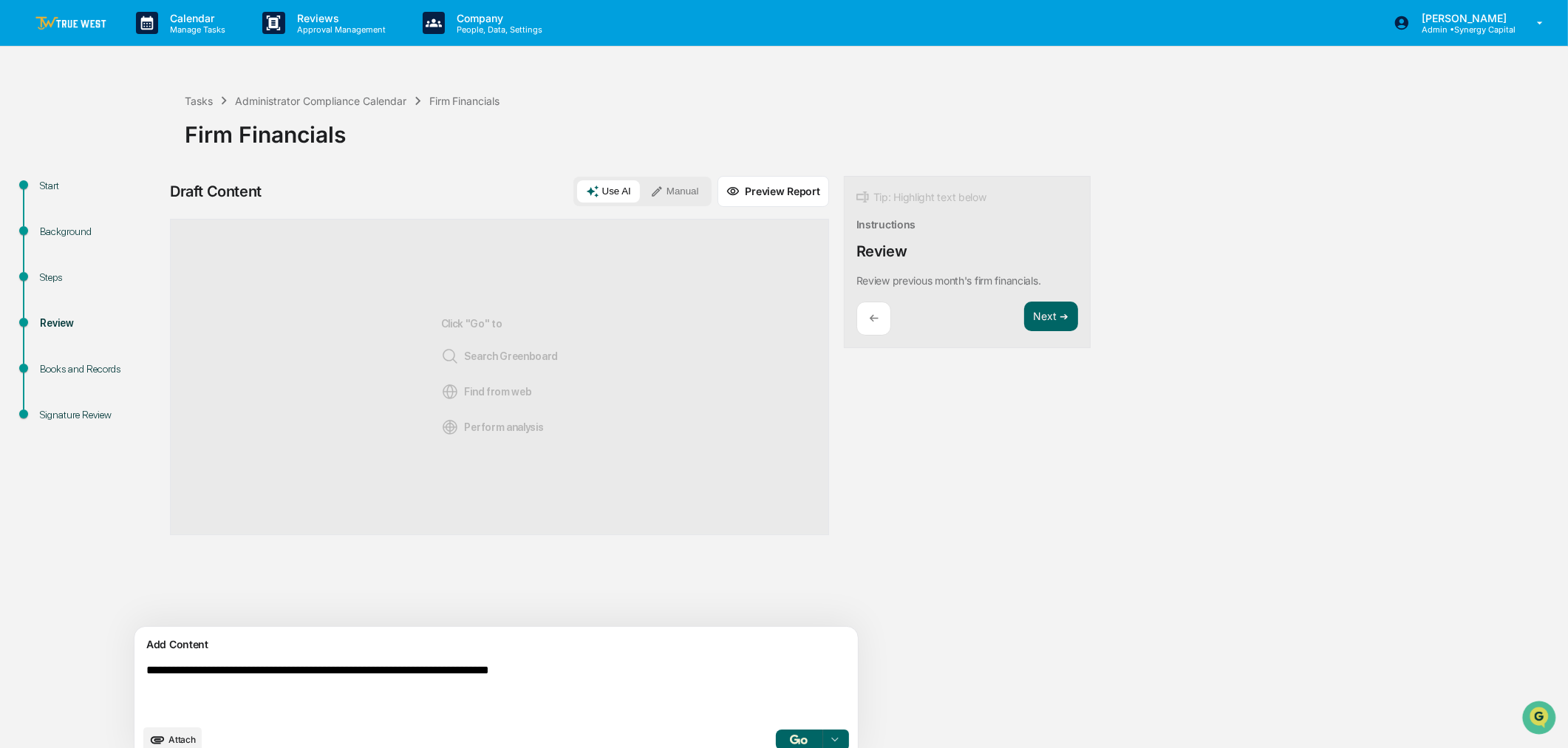
click at [446, 672] on textarea "**********" at bounding box center [462, 691] width 643 height 65
type textarea "**********"
click at [642, 193] on button "Manual" at bounding box center [675, 191] width 66 height 22
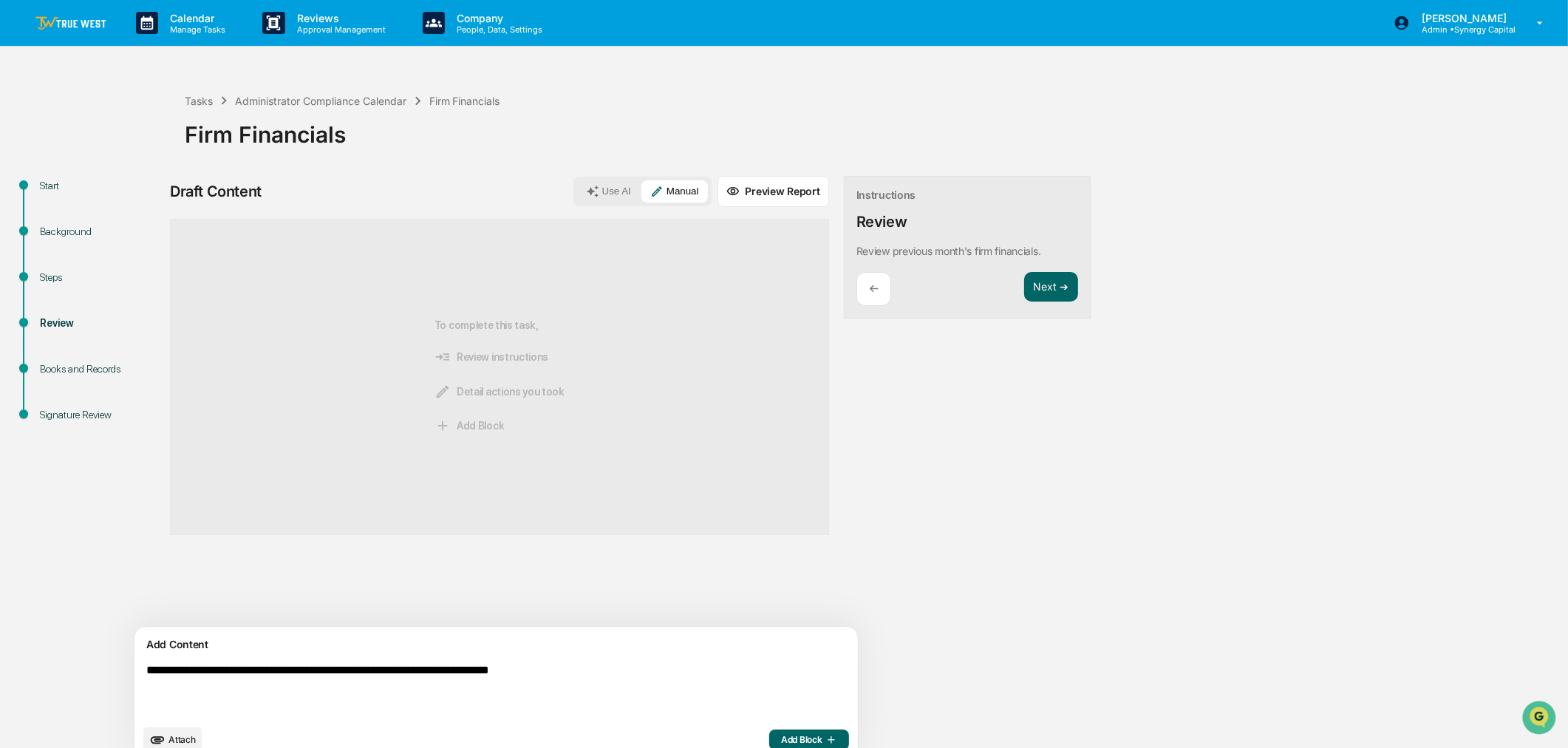
click at [781, 737] on span "Add Block" at bounding box center [809, 740] width 56 height 12
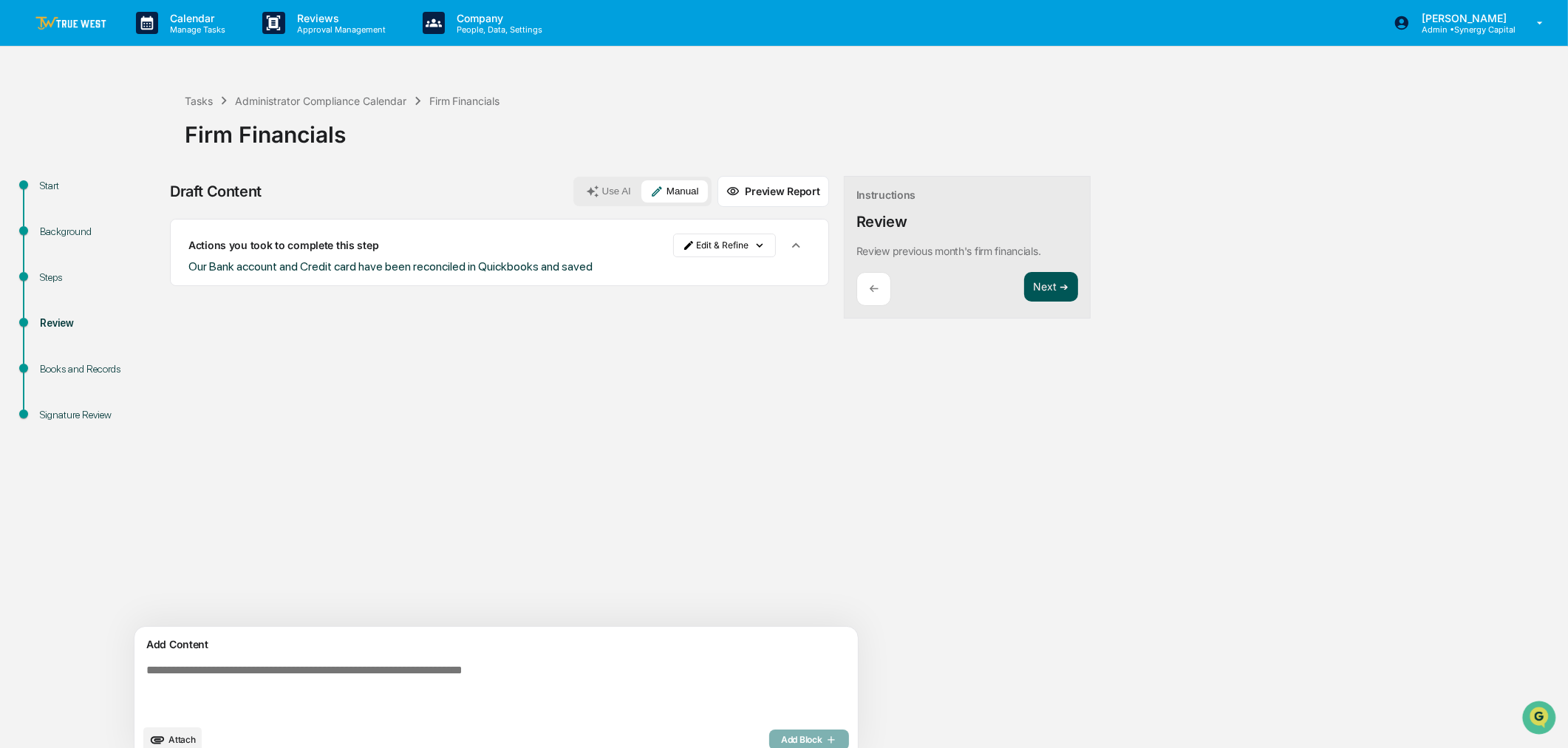
click at [1025, 277] on button "Next ➔" at bounding box center [1052, 287] width 54 height 30
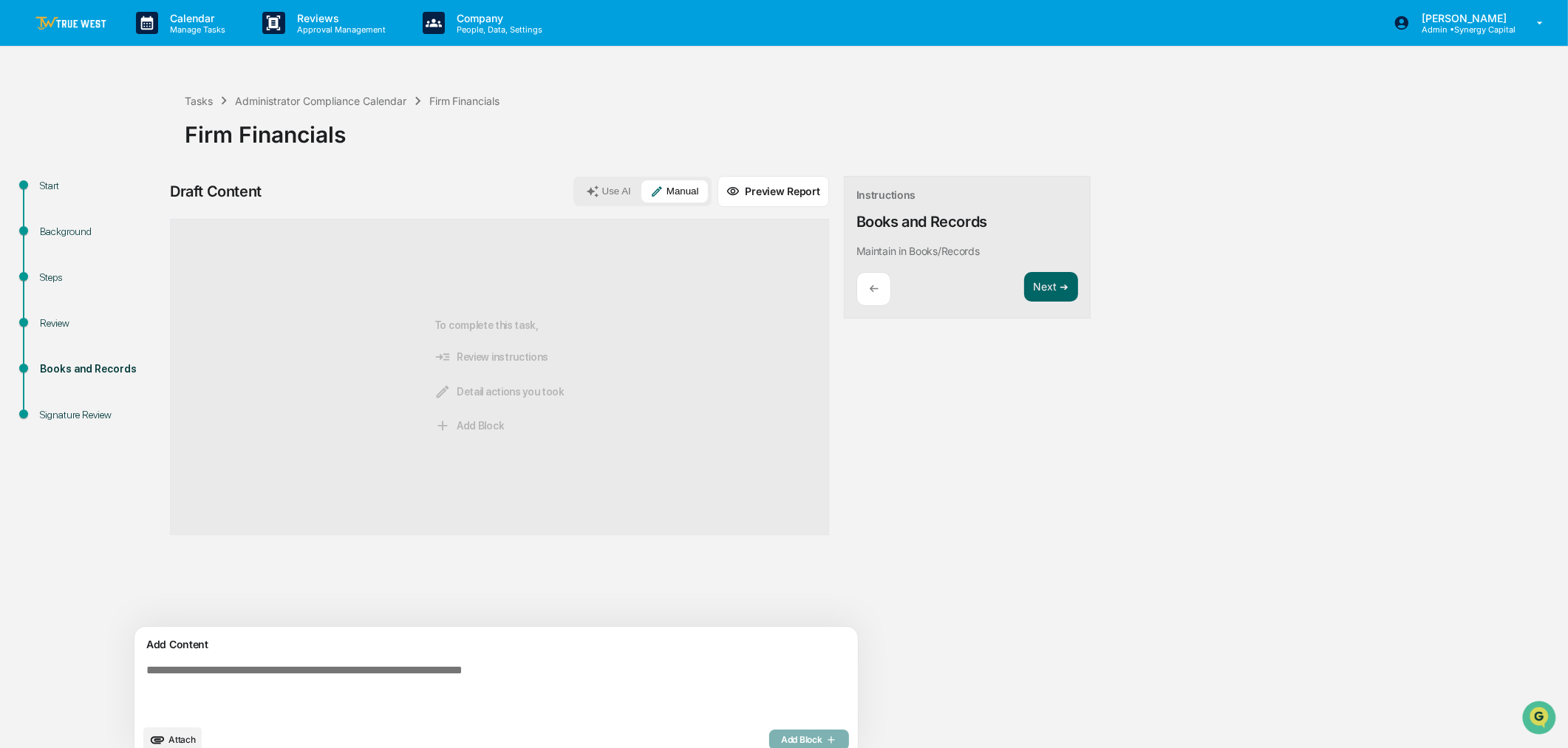
click at [562, 688] on textarea at bounding box center [462, 691] width 643 height 65
type textarea "**********"
click at [781, 735] on span "Add Block" at bounding box center [809, 740] width 56 height 12
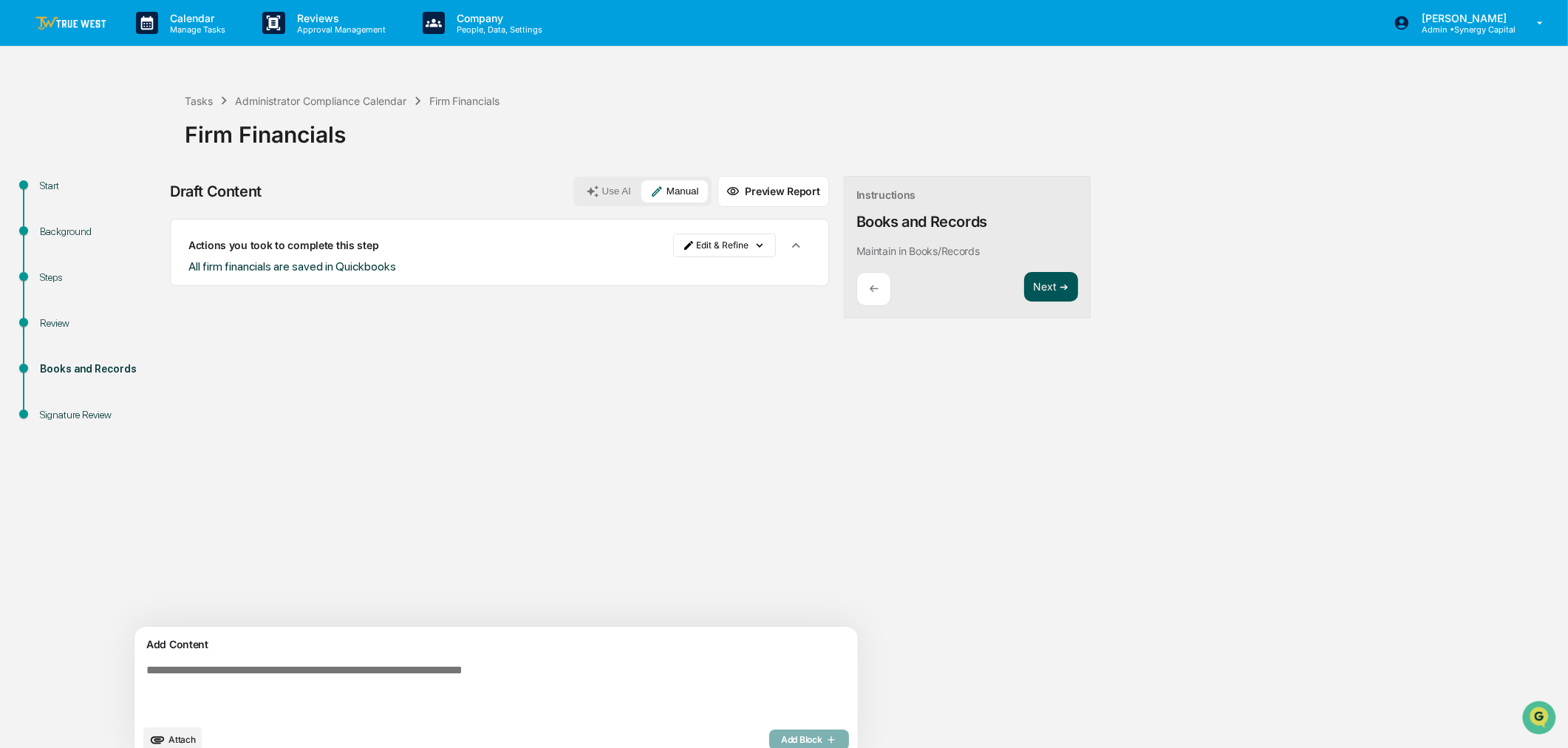
click at [1025, 289] on button "Next ➔" at bounding box center [1052, 287] width 54 height 30
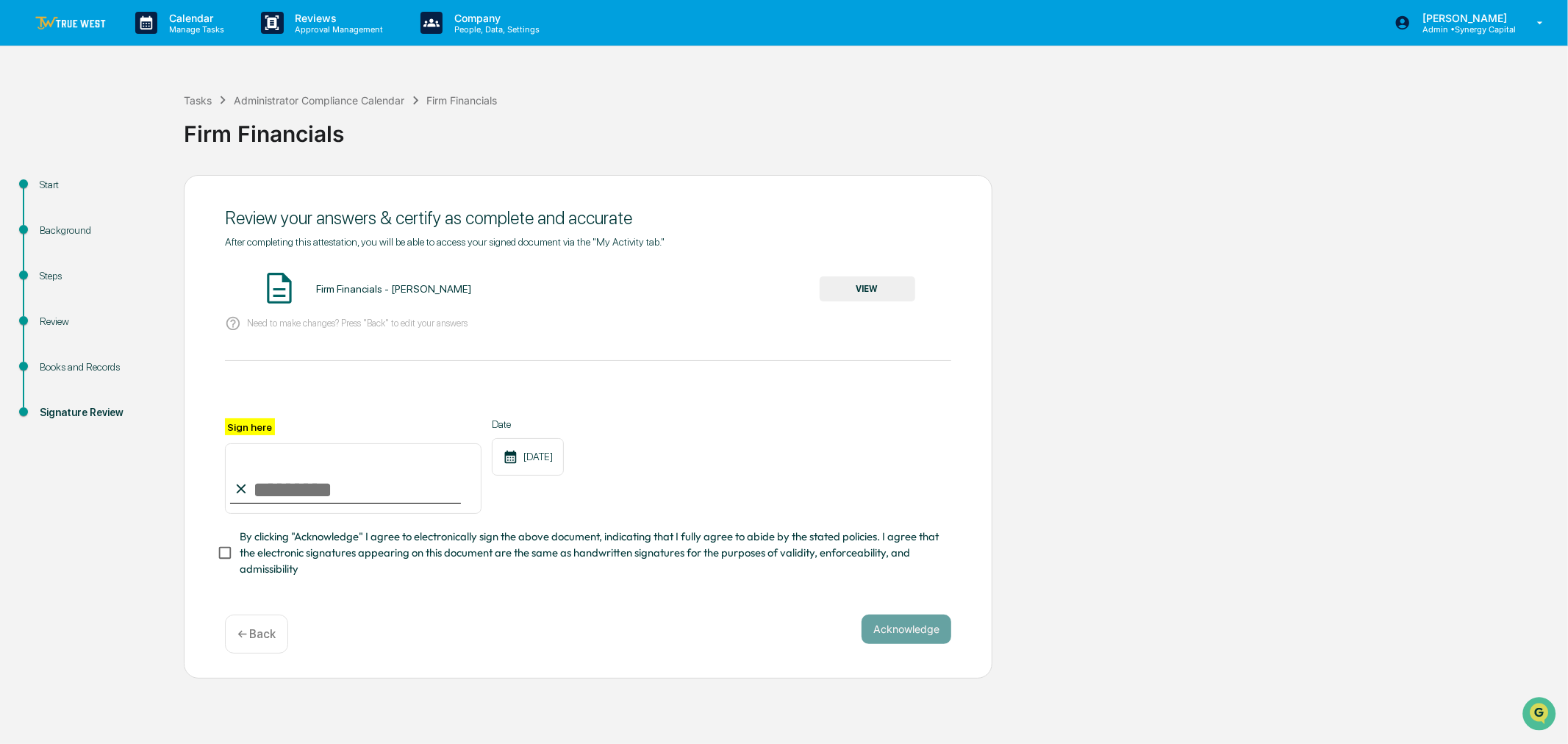
click at [862, 278] on button "VIEW" at bounding box center [867, 289] width 95 height 25
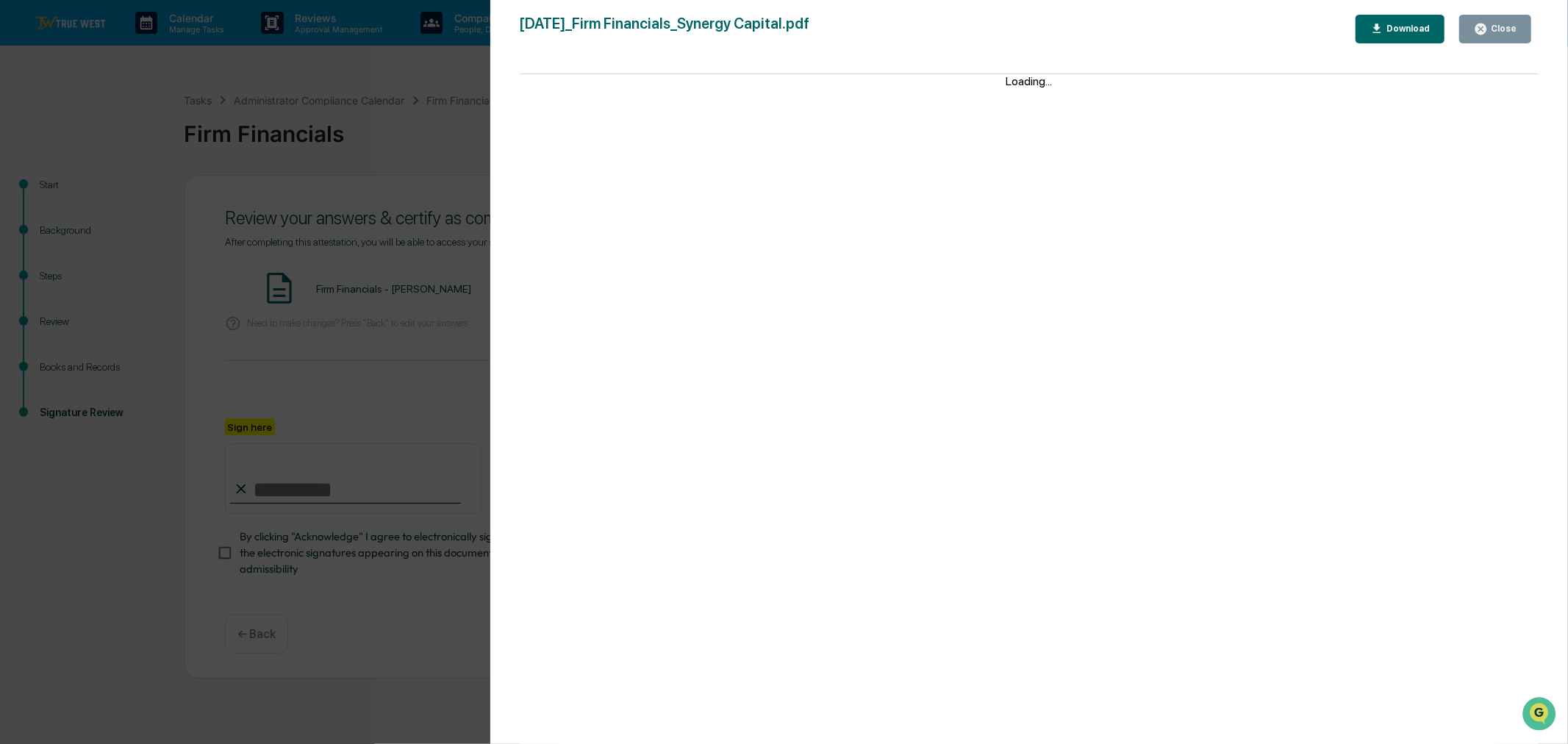
drag, startPoint x: 1518, startPoint y: 26, endPoint x: 1392, endPoint y: 69, distance: 133.1
click at [1517, 26] on button "Close" at bounding box center [1495, 29] width 72 height 29
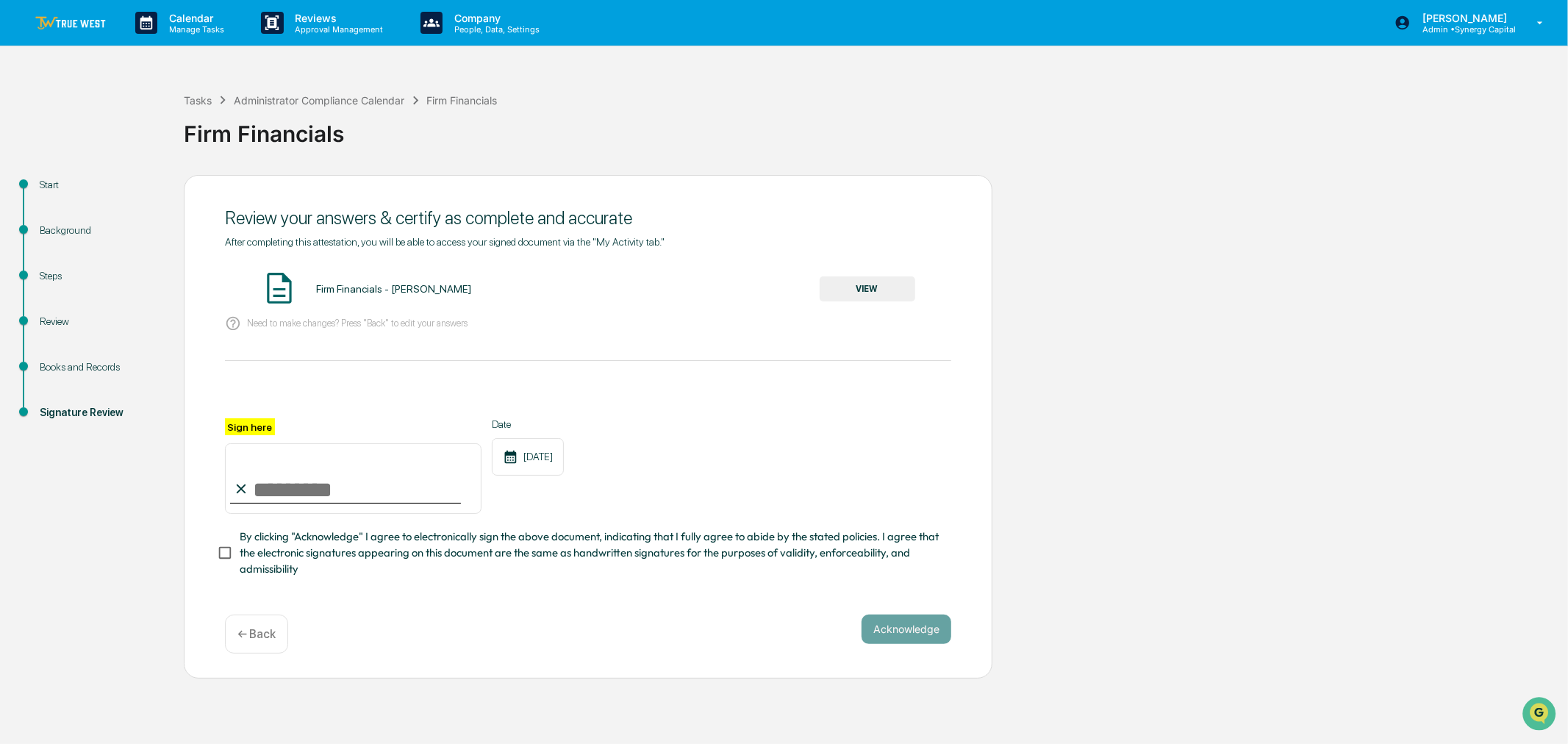
click at [295, 500] on input "Sign here" at bounding box center [353, 478] width 257 height 70
type input "**********"
click at [912, 637] on button "Acknowledge" at bounding box center [906, 629] width 90 height 29
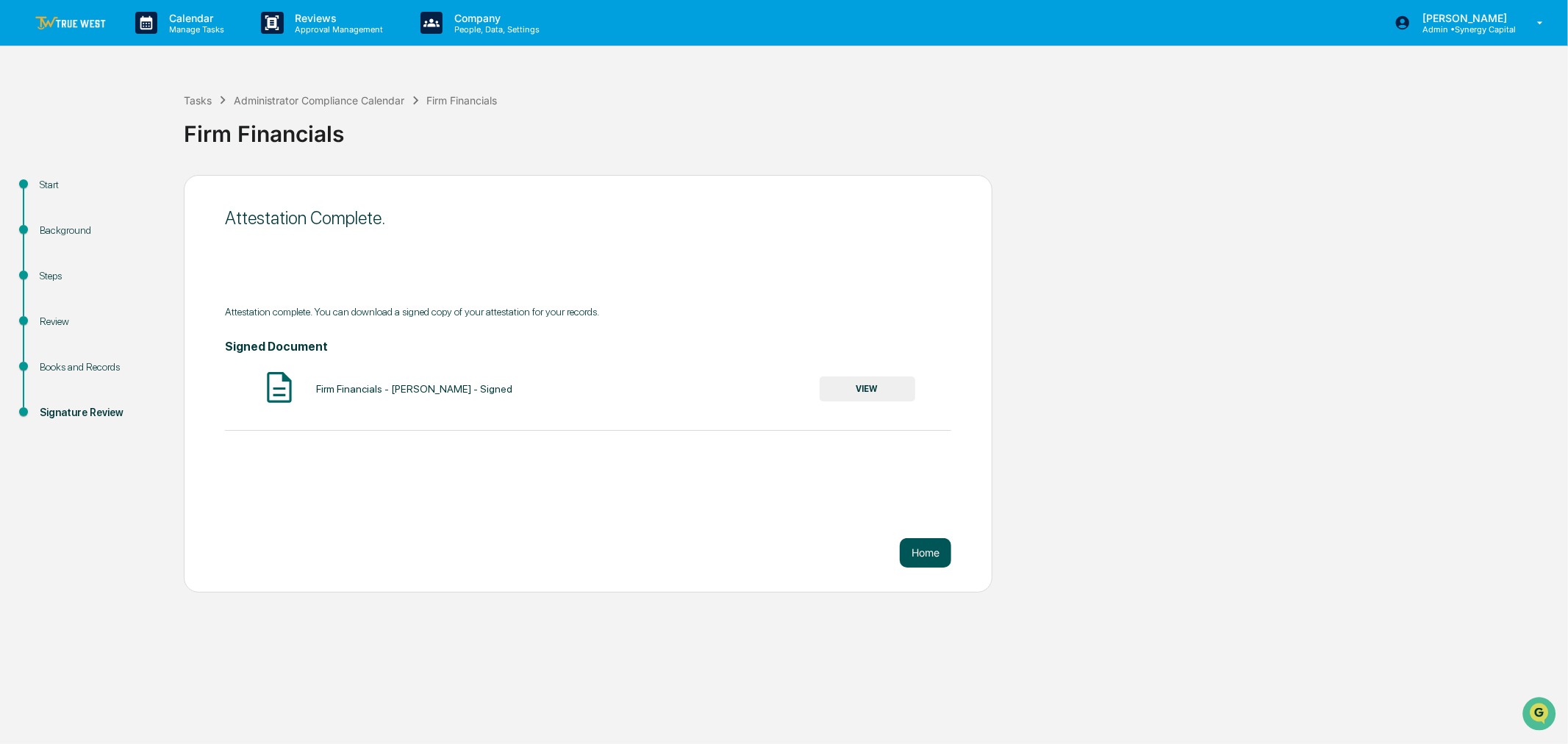
click at [928, 550] on button "Home" at bounding box center [926, 552] width 52 height 29
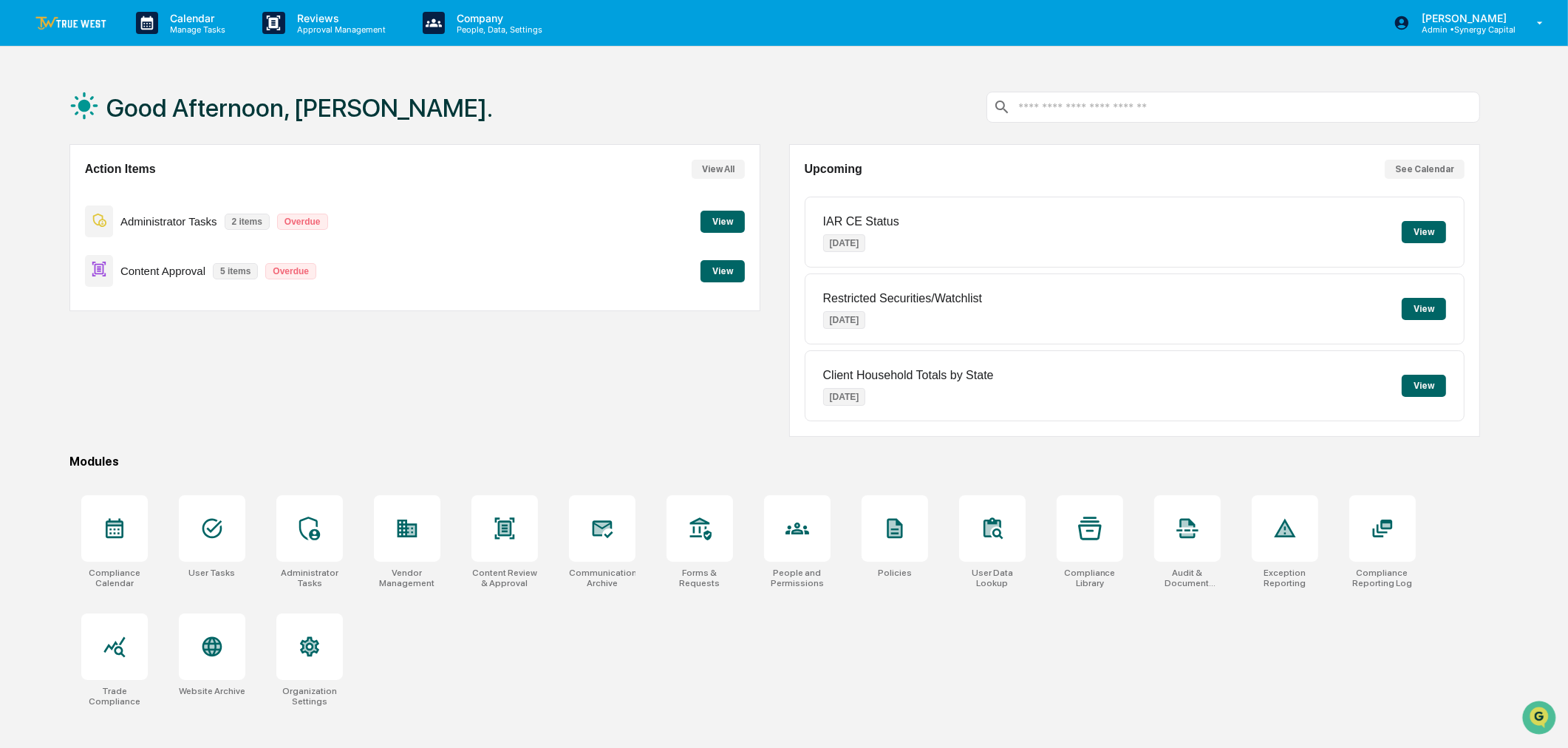
click at [742, 86] on div "Good Afternoon, [PERSON_NAME]." at bounding box center [775, 107] width 1412 height 74
click at [628, 113] on div "Good Afternoon, [PERSON_NAME]." at bounding box center [775, 107] width 1412 height 74
click at [617, 396] on div "Action Items View All Administrator Tasks 2 items Overdue View Content Approval…" at bounding box center [415, 291] width 692 height 292
click at [423, 387] on div "Action Items View All Administrator Tasks 2 items Overdue View Content Approval…" at bounding box center [415, 291] width 692 height 292
click at [689, 91] on div "Good Afternoon, [PERSON_NAME]." at bounding box center [775, 107] width 1412 height 74
